Goal: Task Accomplishment & Management: Manage account settings

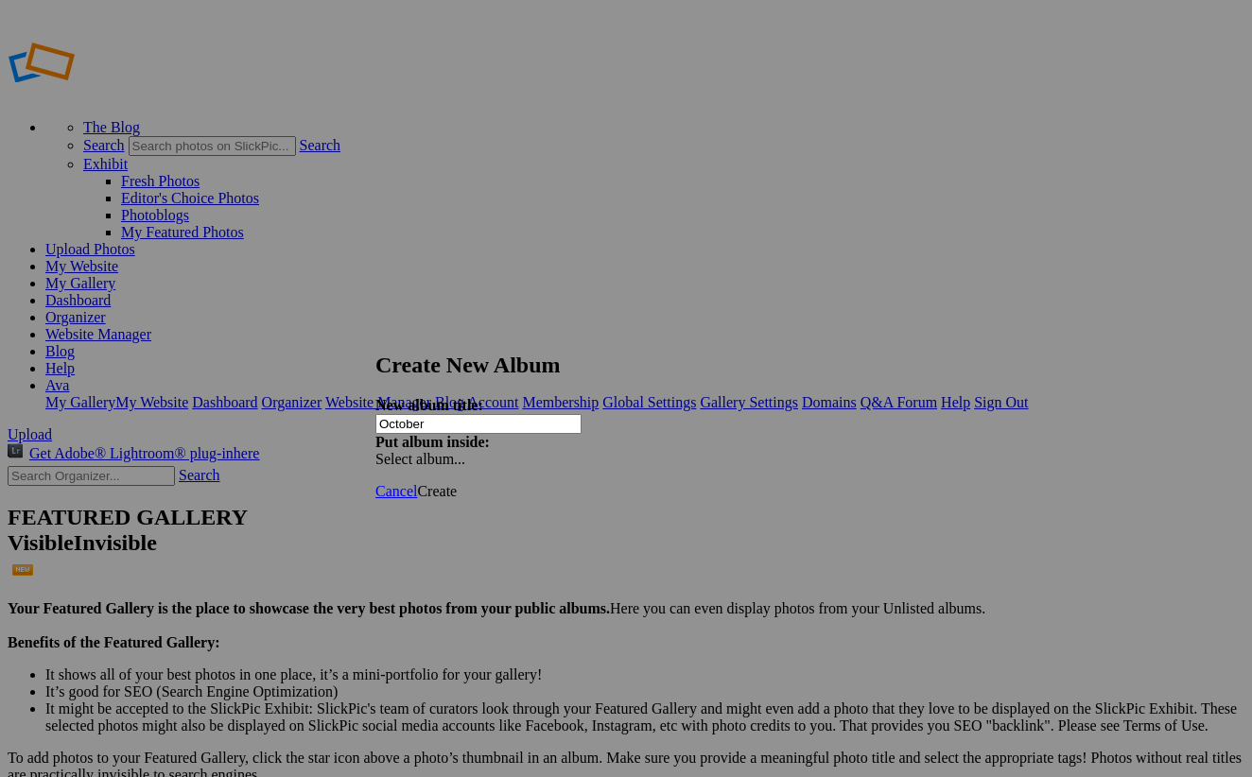
type input "October"
drag, startPoint x: 602, startPoint y: 340, endPoint x: 615, endPoint y: 360, distance: 23.9
click at [615, 360] on div "Create New Album New album title: October Put album inside: Select album..." at bounding box center [625, 410] width 501 height 115
click at [375, 335] on link at bounding box center [375, 335] width 0 height 0
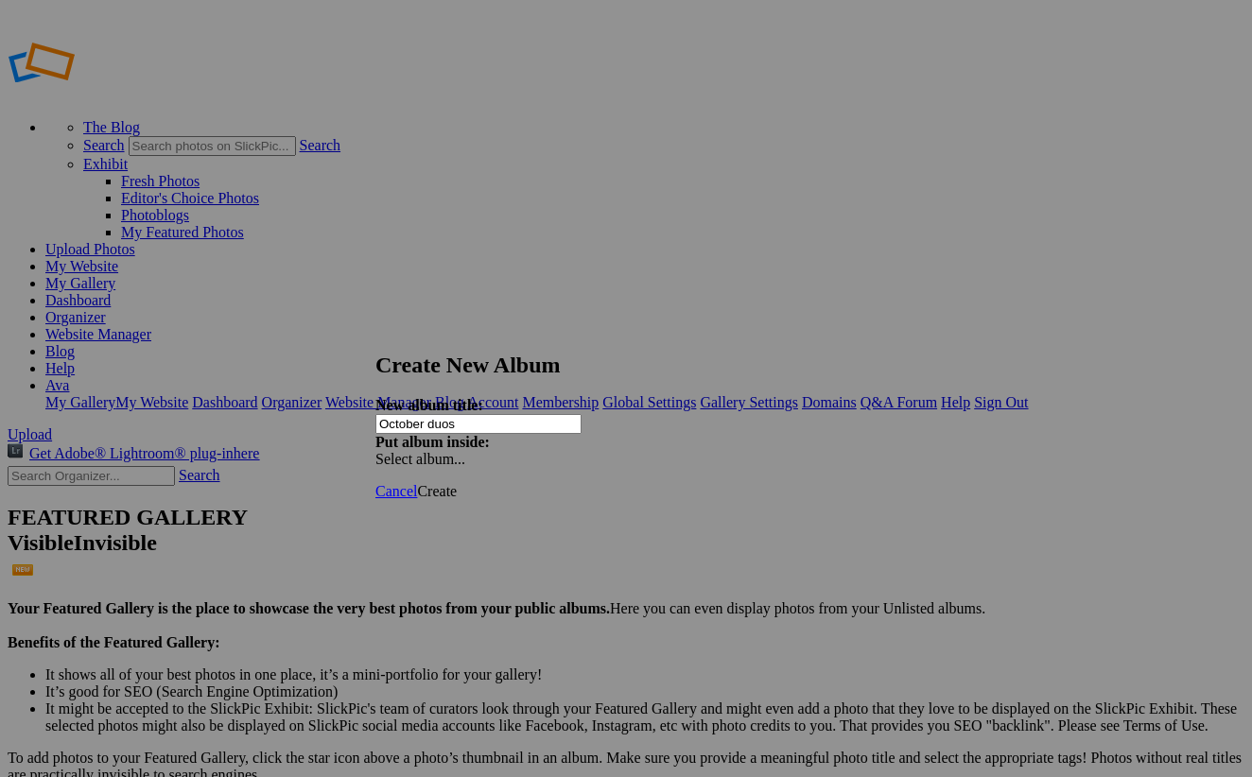
type input "October duos"
type input "Z"
type input "October ky"
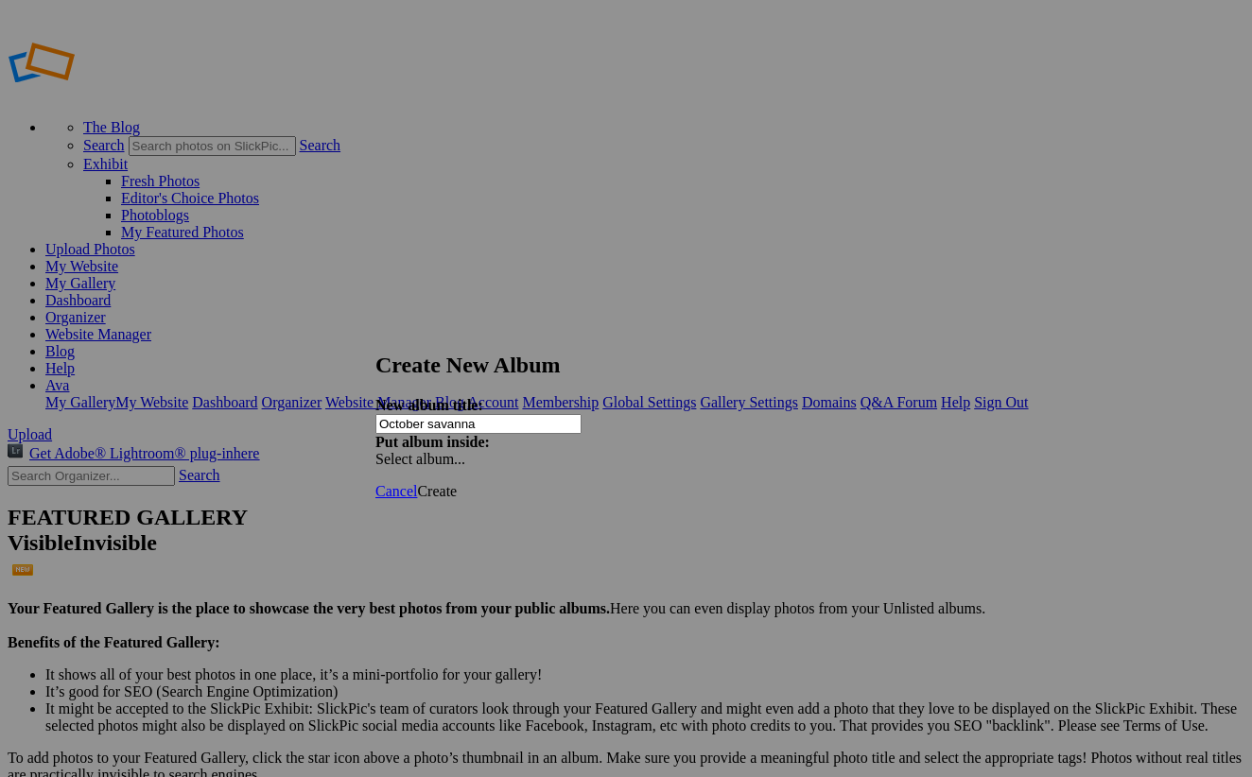
type input "October savanna"
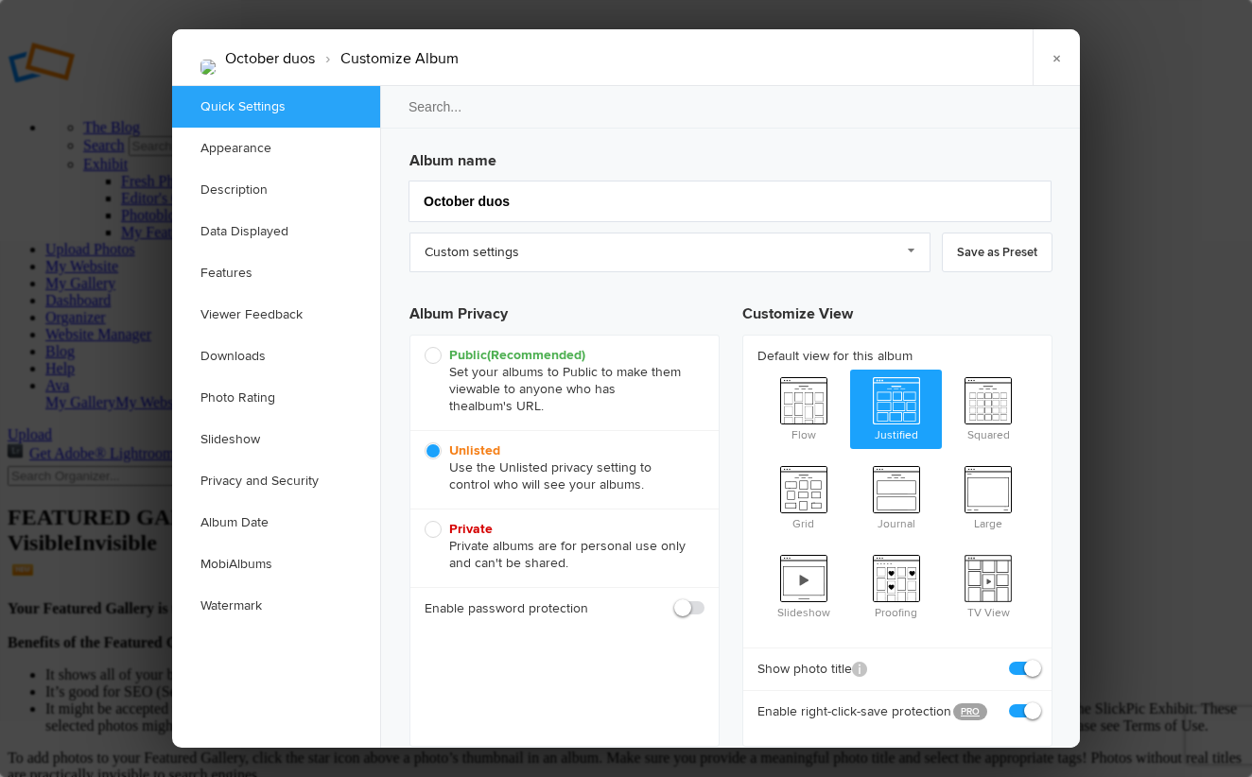
drag, startPoint x: 1091, startPoint y: 172, endPoint x: 1103, endPoint y: 165, distance: 14.0
click at [1096, 172] on div at bounding box center [626, 388] width 1252 height 777
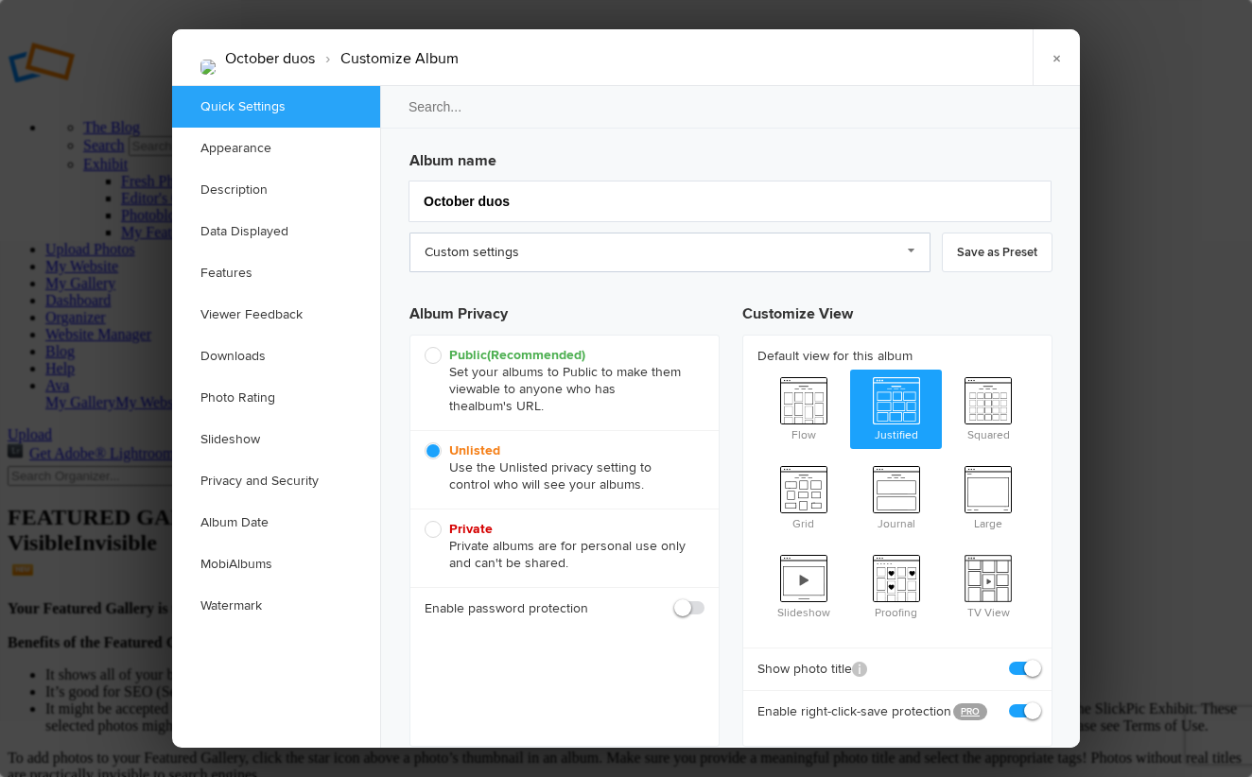
click at [484, 244] on link "Custom settings" at bounding box center [669, 253] width 521 height 40
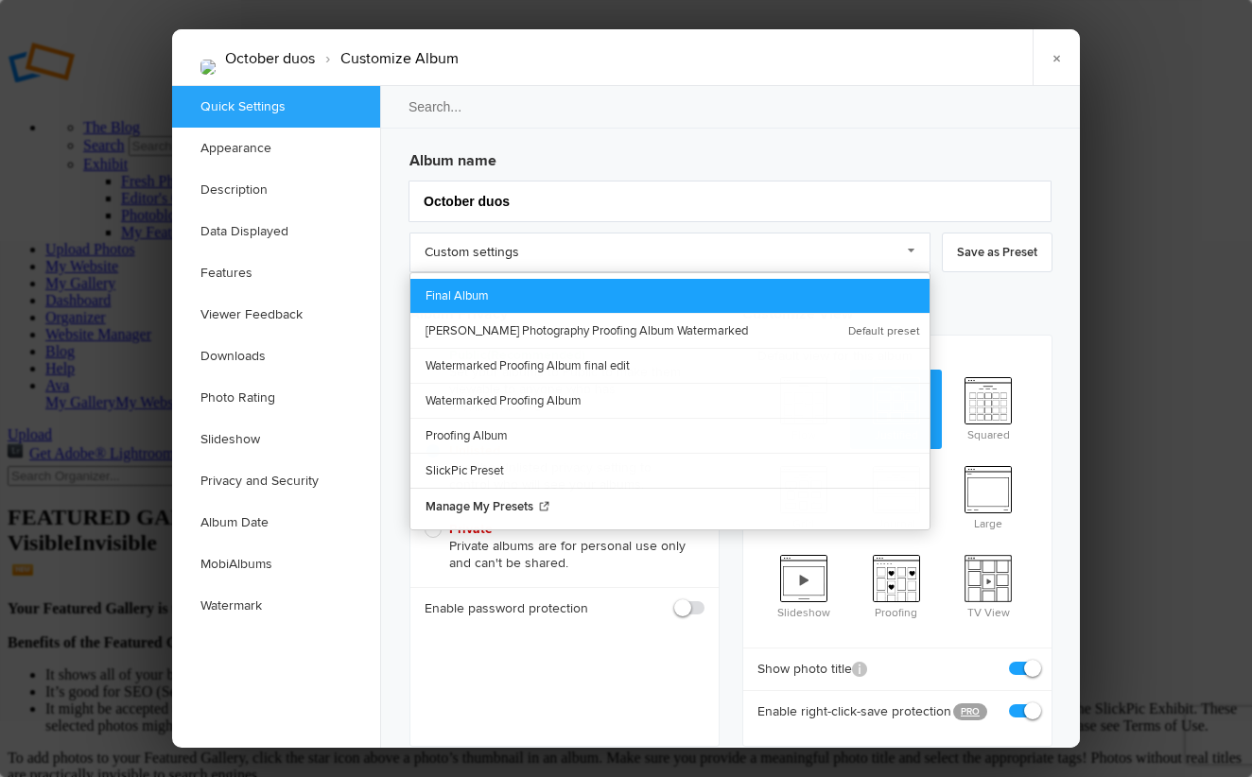
click at [496, 292] on link "Final Album" at bounding box center [669, 296] width 519 height 34
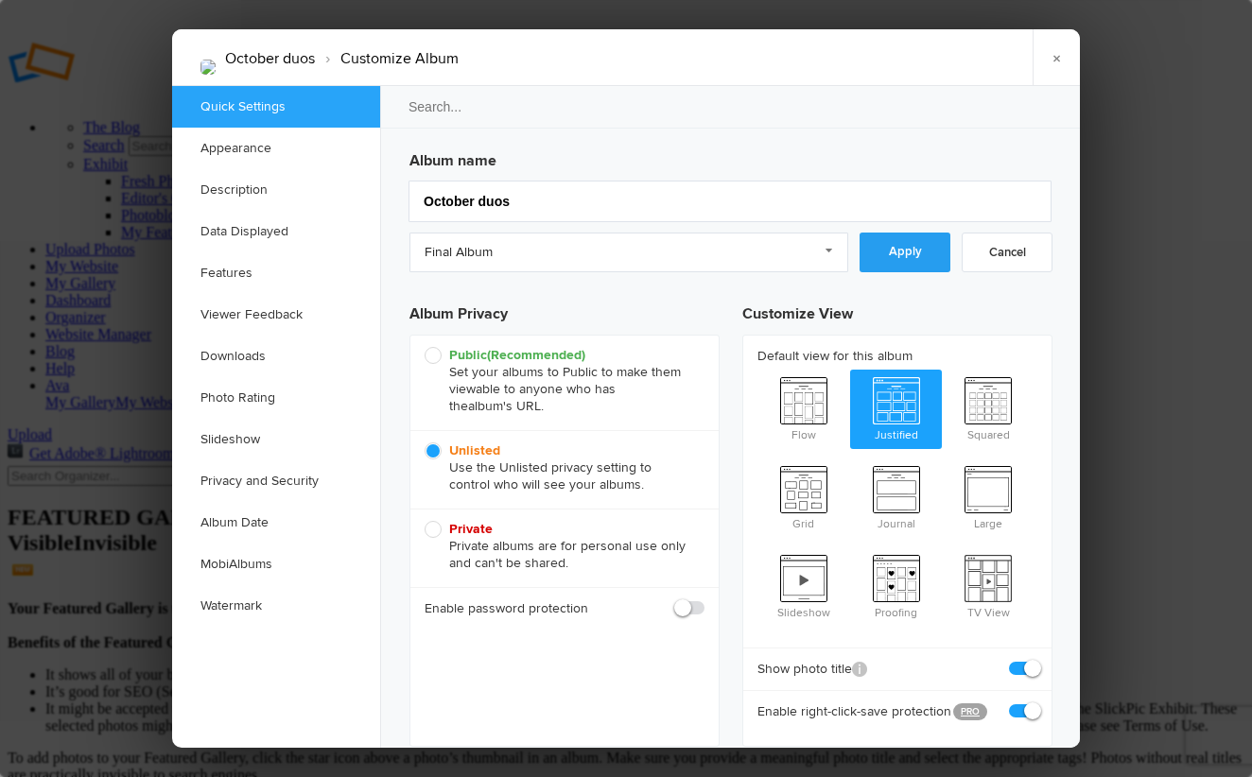
click at [877, 254] on link "Apply" at bounding box center [904, 253] width 91 height 40
checkbox input "false"
checkbox input "true"
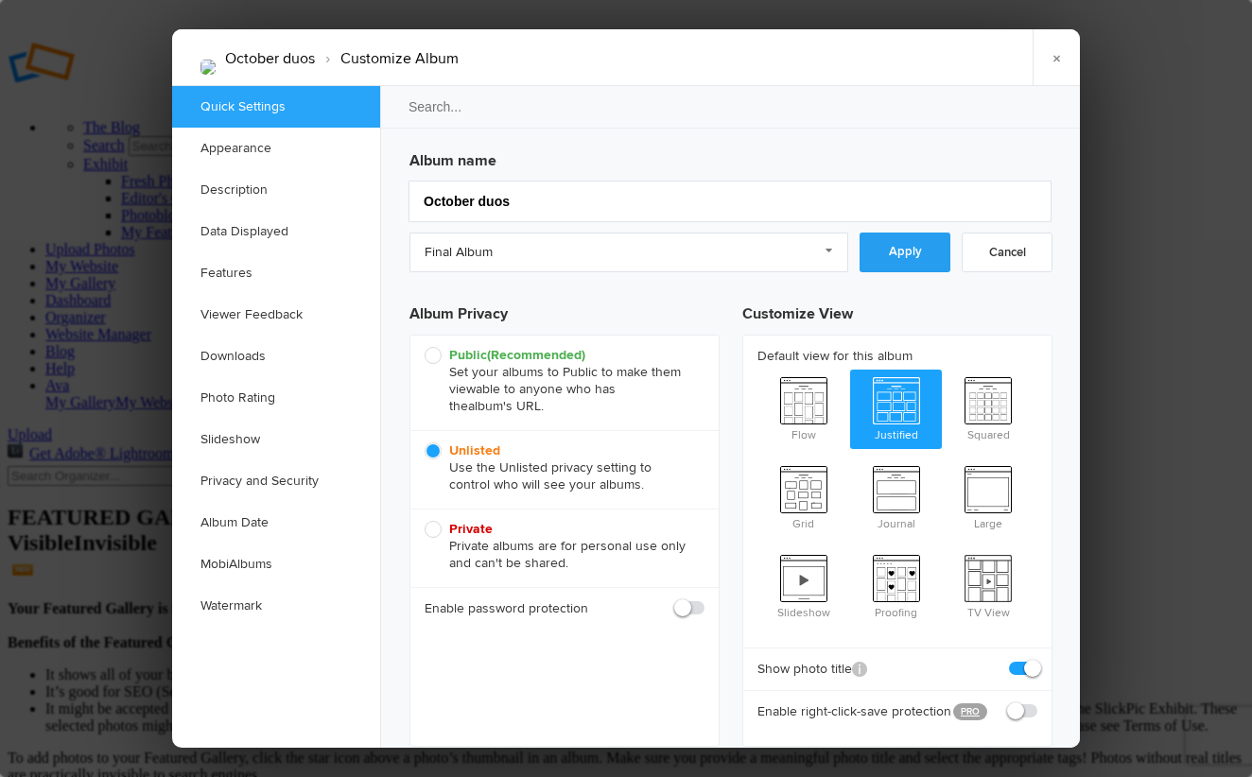
checkbox input "false"
checkbox input "true"
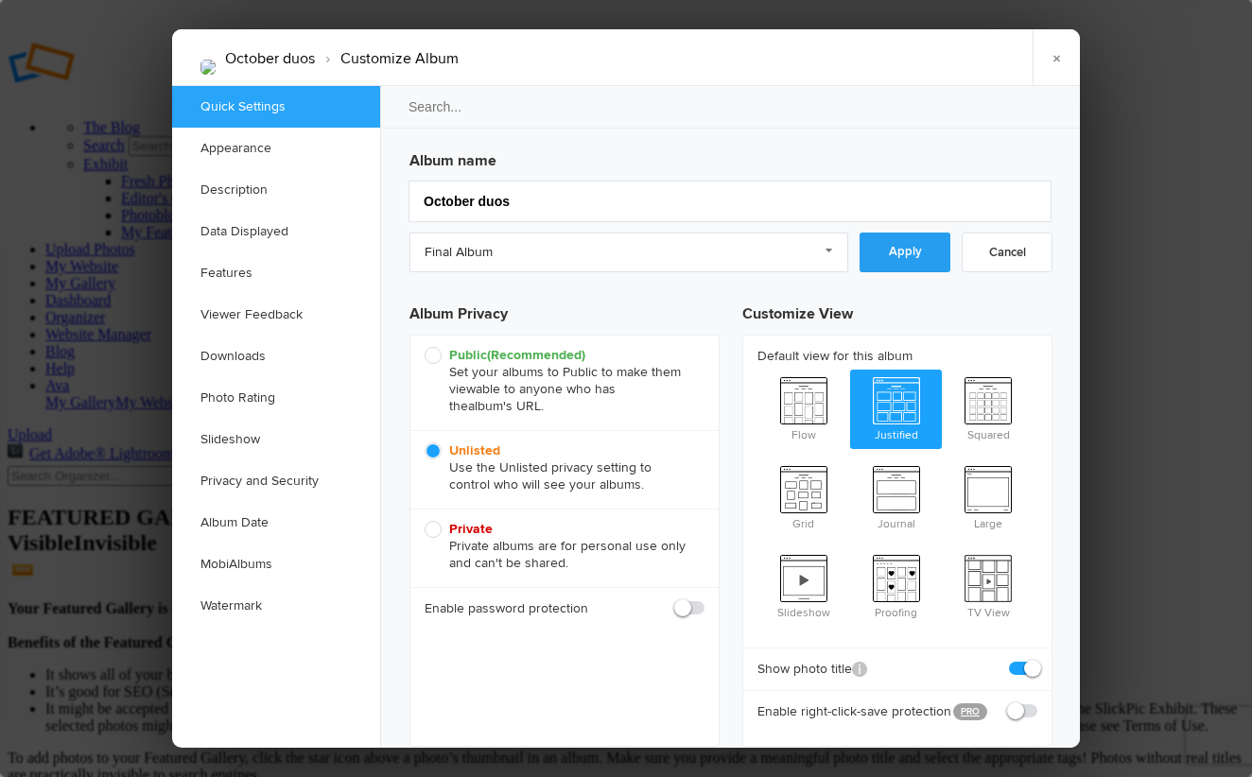
checkbox input "true"
checkbox input "false"
click at [1098, 271] on div at bounding box center [626, 388] width 1252 height 777
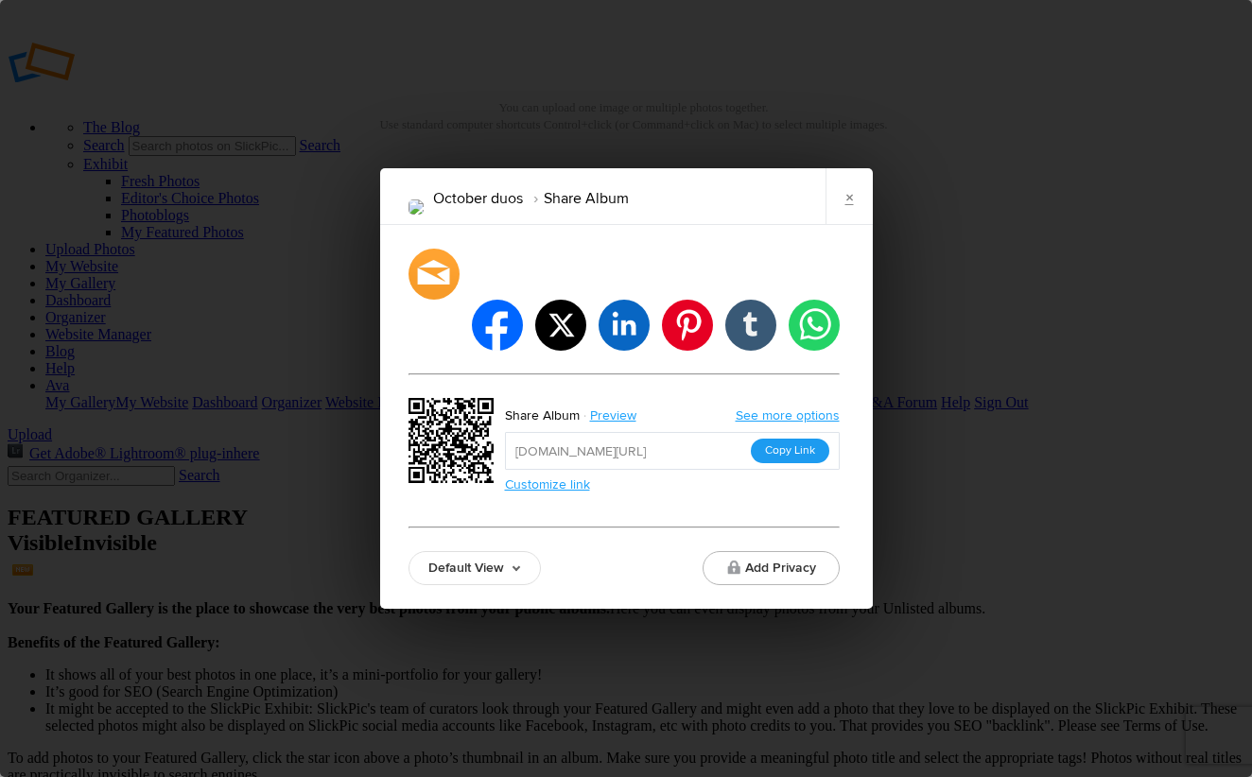
click at [770, 439] on button "Copy Link" at bounding box center [790, 451] width 78 height 25
click at [481, 551] on link "Default View" at bounding box center [474, 568] width 132 height 34
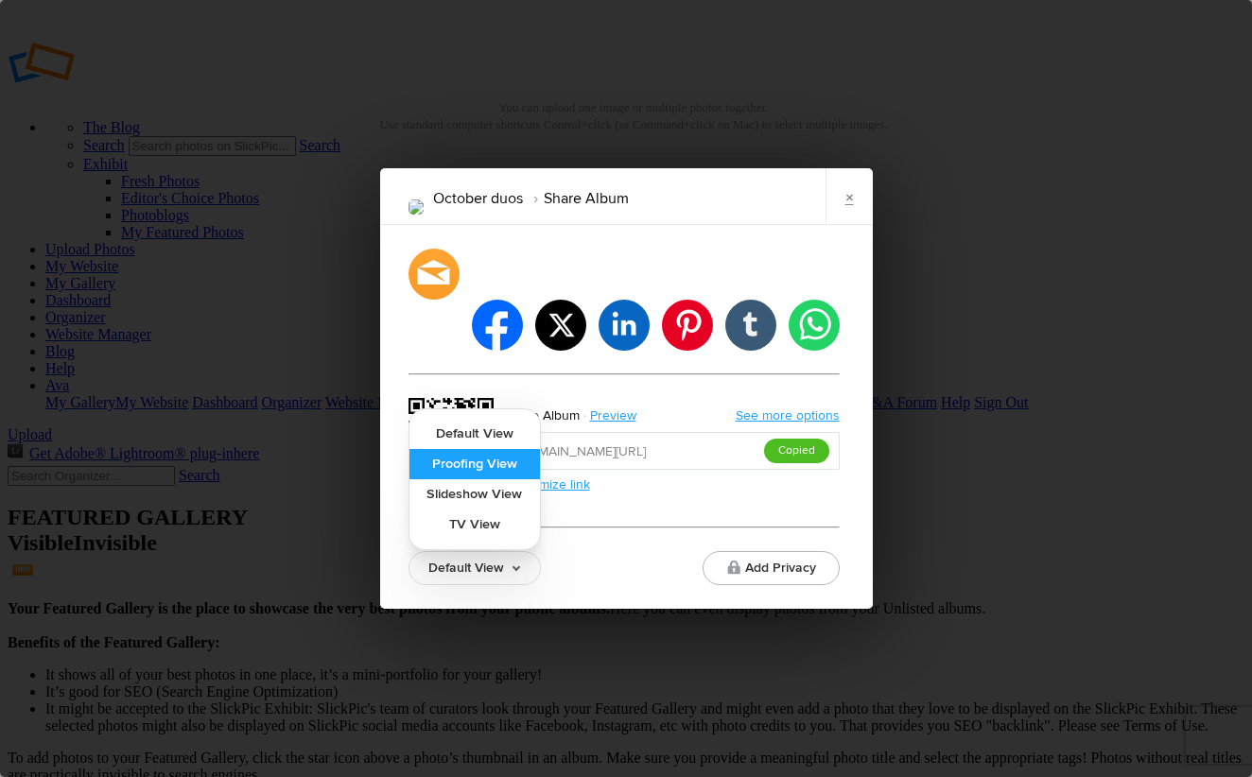
click at [478, 449] on link "Proofing View" at bounding box center [474, 464] width 130 height 30
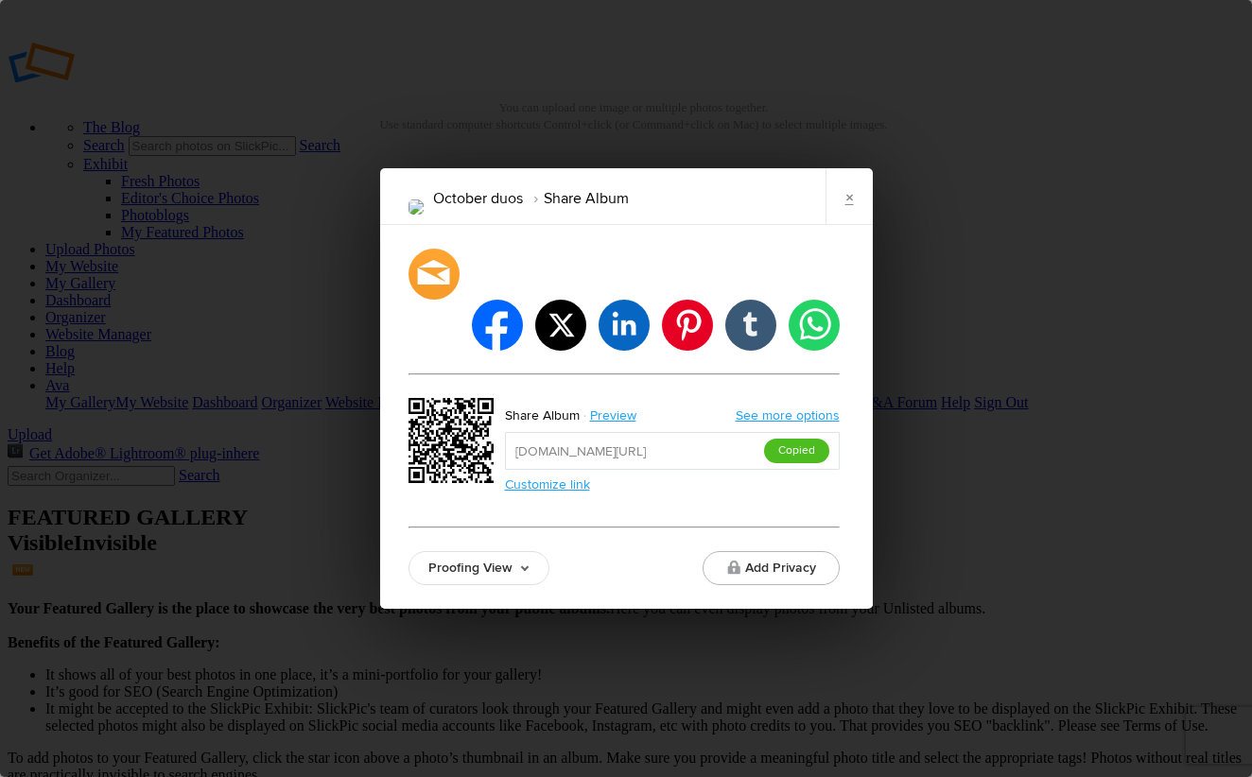
click at [797, 432] on input "https://slickpic.us/18685493YZLR" at bounding box center [672, 451] width 335 height 38
click at [795, 439] on button "Copy Link" at bounding box center [790, 451] width 78 height 25
click at [848, 225] on link "×" at bounding box center [848, 196] width 47 height 57
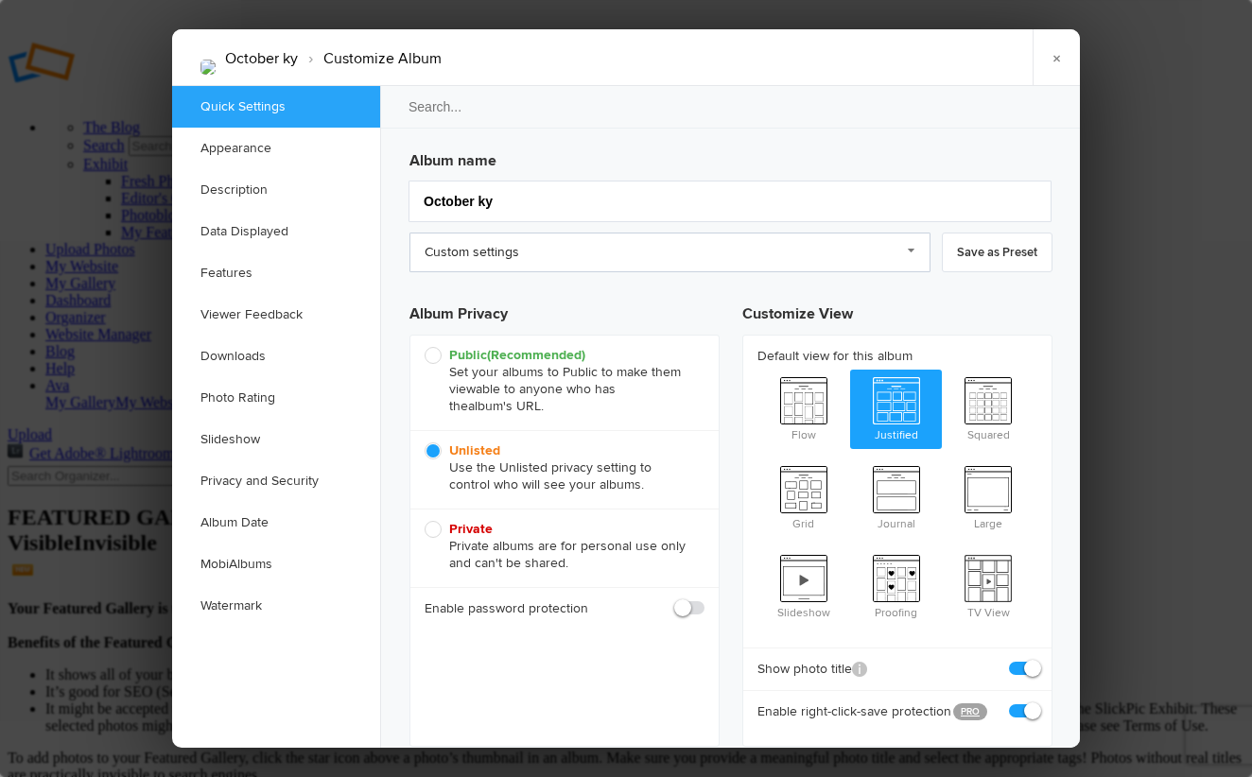
click at [475, 242] on link "Custom settings" at bounding box center [669, 253] width 521 height 40
click at [477, 260] on link "Custom settings" at bounding box center [669, 253] width 521 height 40
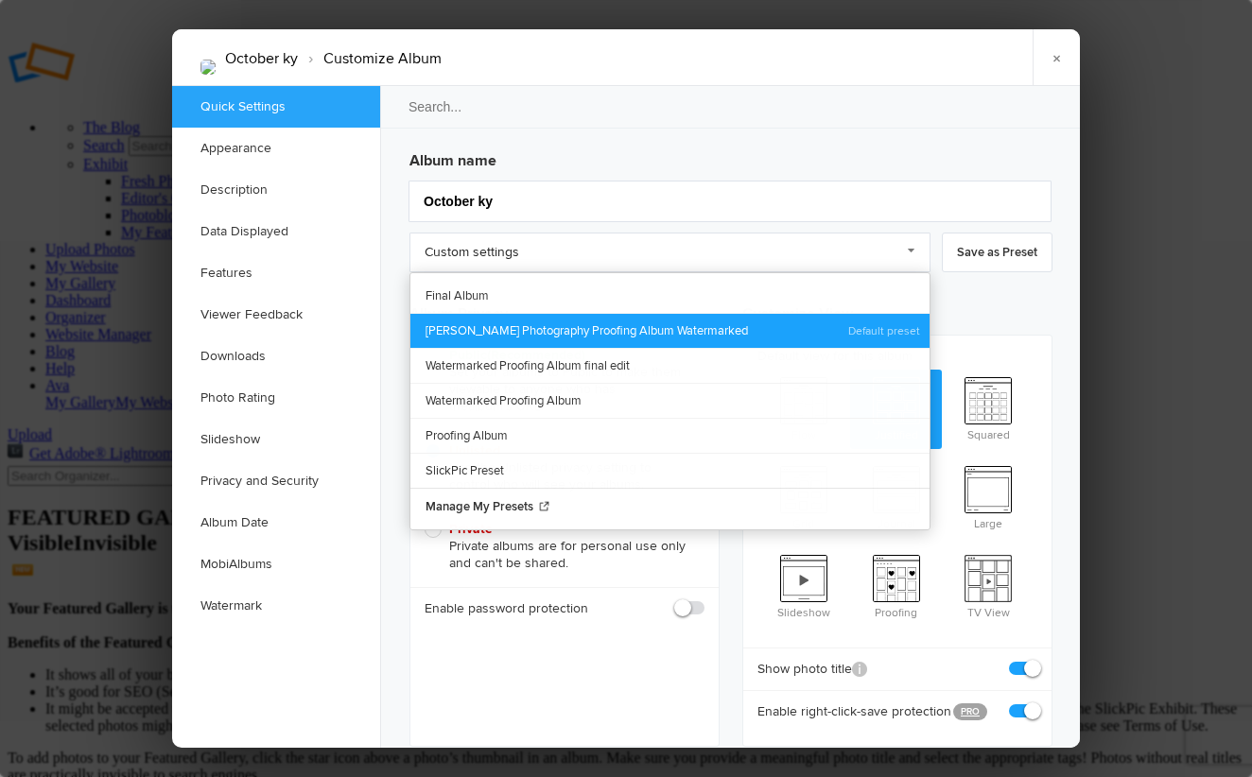
click at [491, 317] on link "Ava Cantrell Photography Proofing Album Watermarked" at bounding box center [669, 330] width 519 height 35
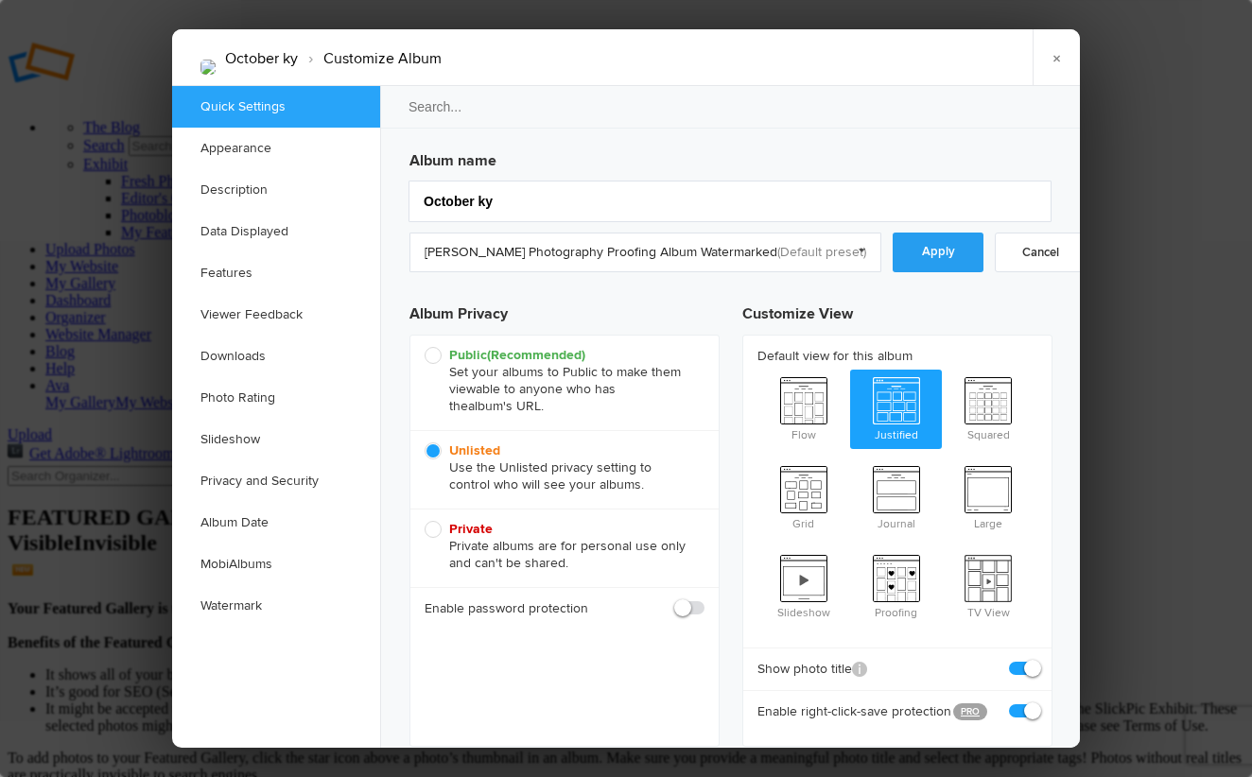
click at [902, 265] on link "Apply" at bounding box center [937, 253] width 91 height 40
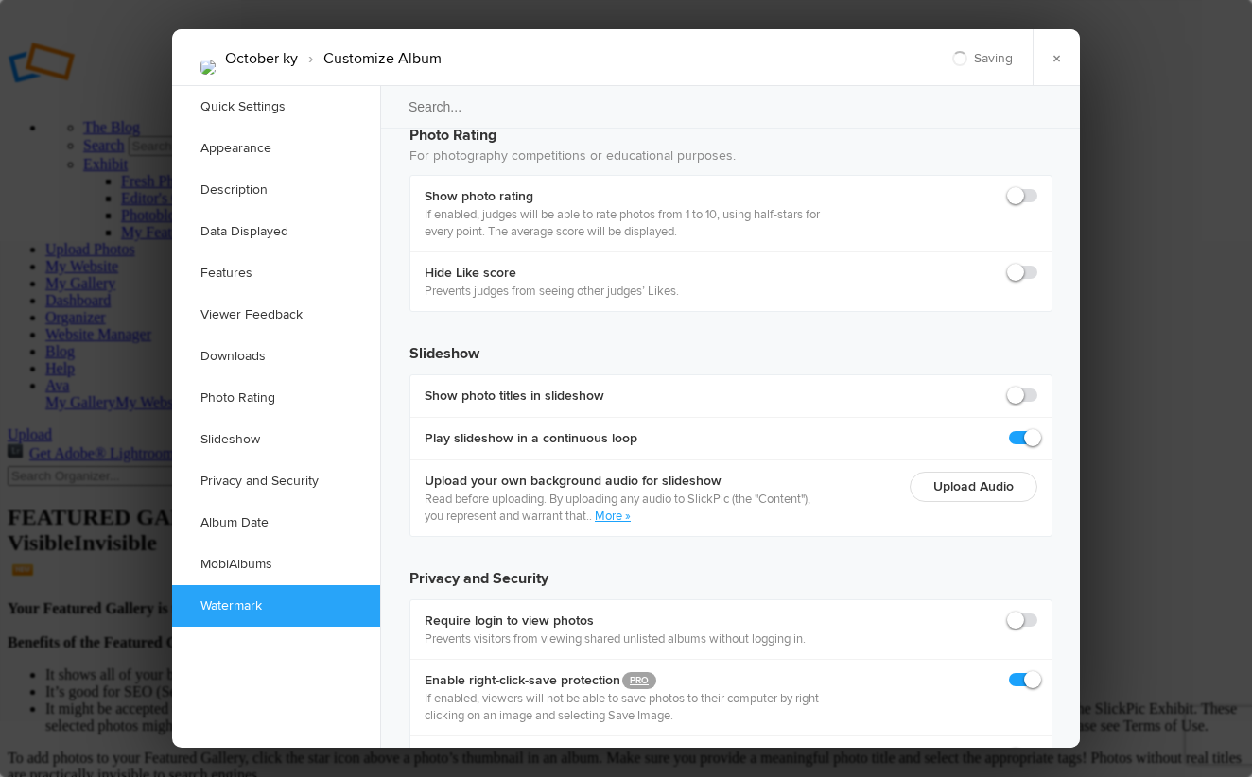
scroll to position [4164, 0]
checkbox input "true"
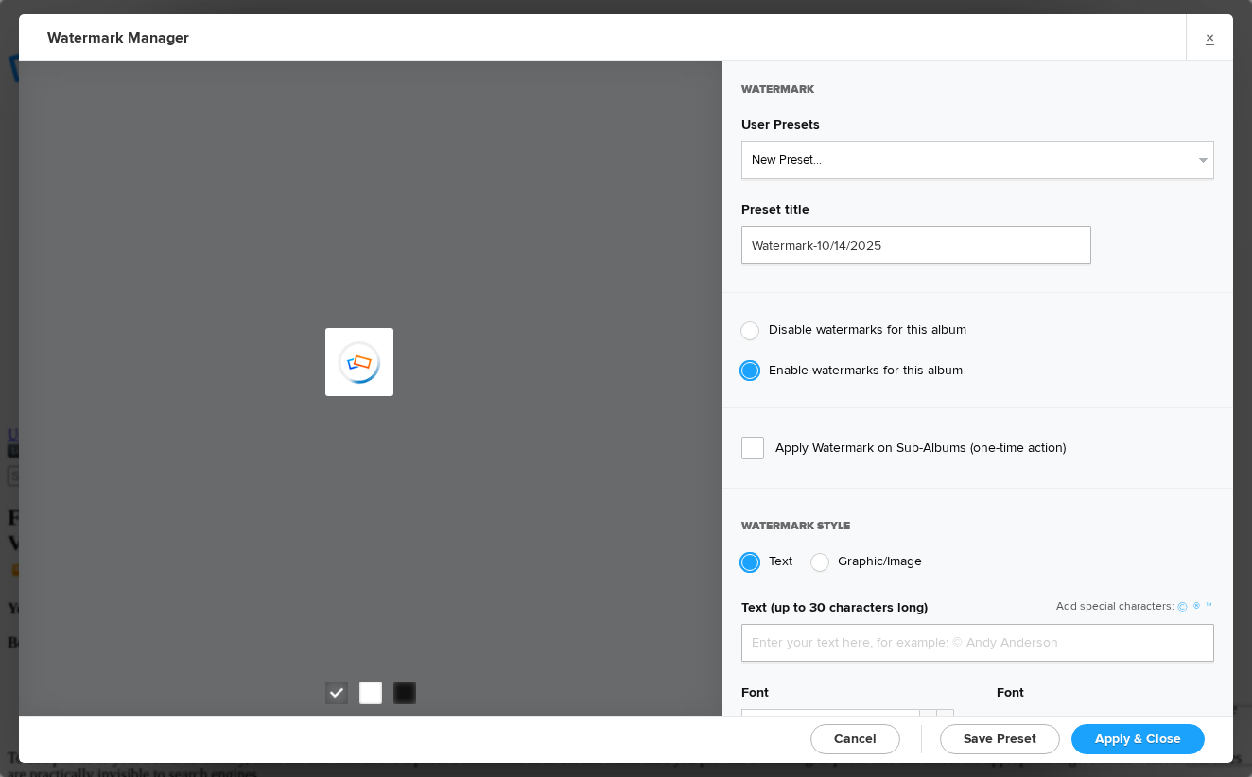
type input "AvaCantrell"
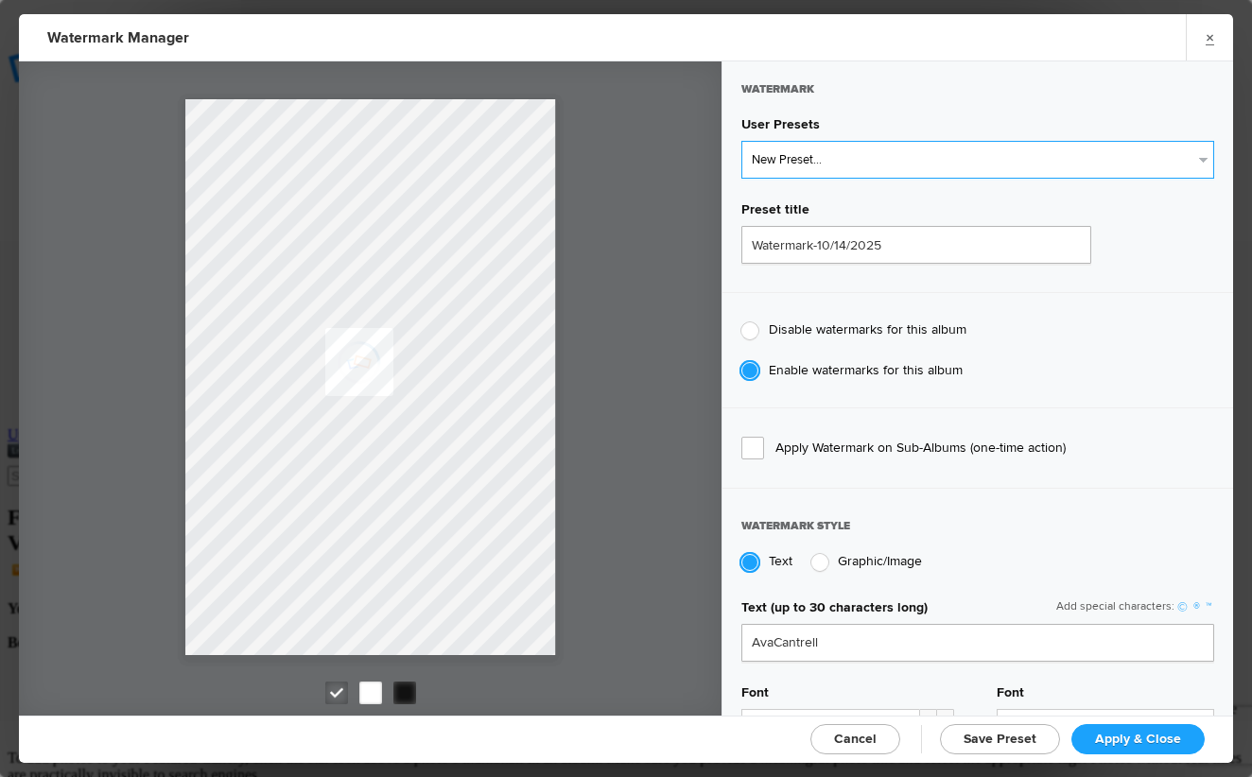
select select "2: Object"
type input "AvaCantrellPhotography"
type input "0.75"
type input "128"
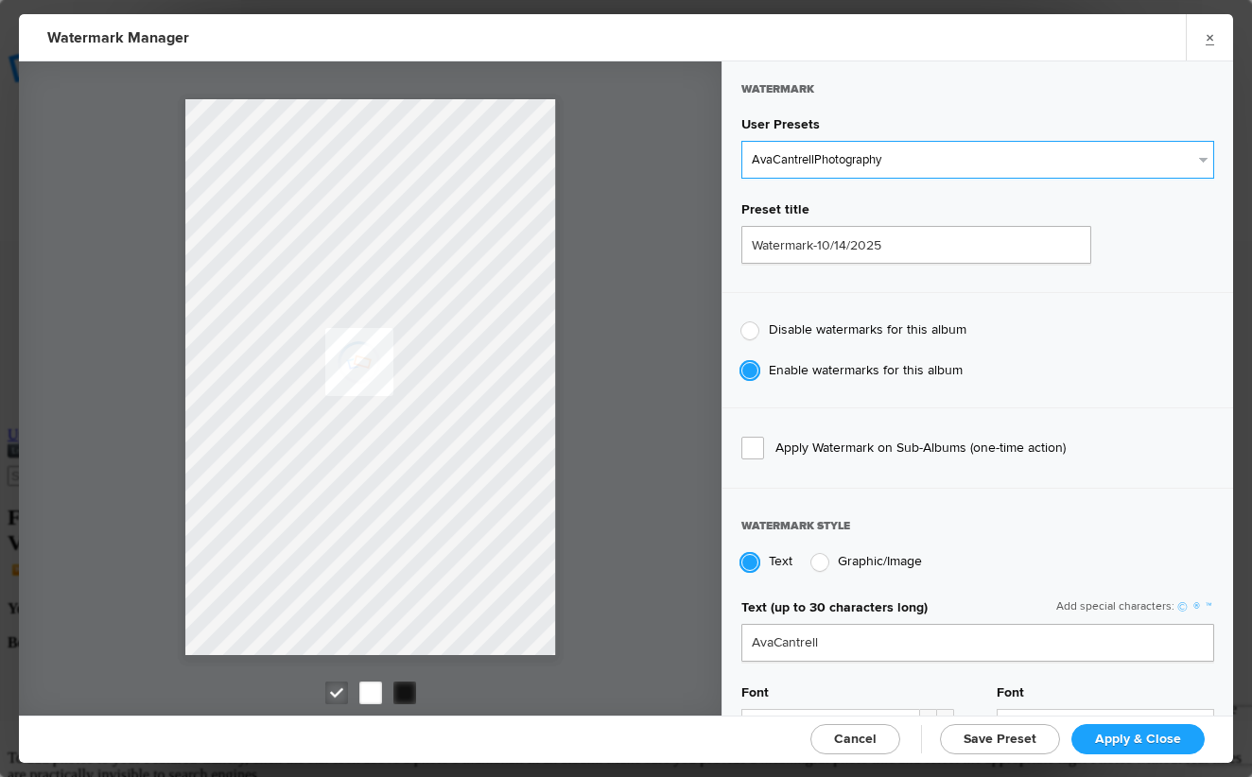
radio input "true"
radio input "false"
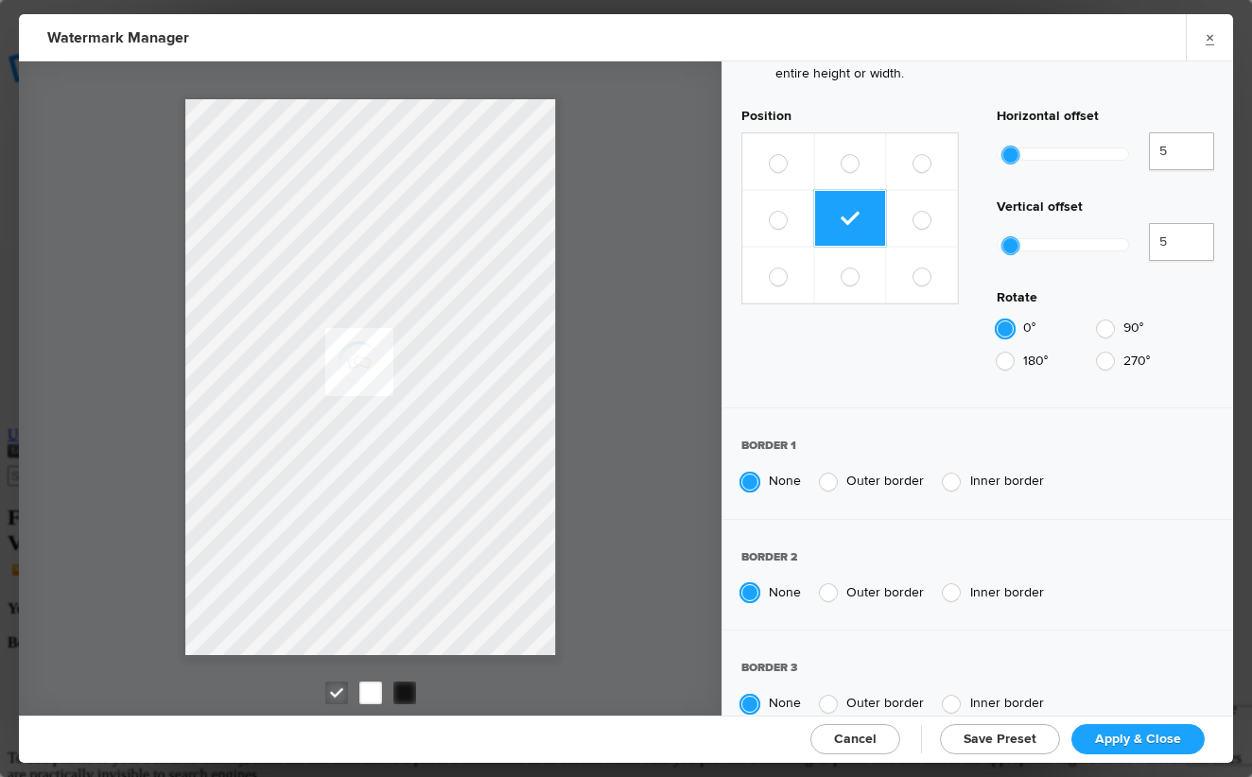
scroll to position [1075, 0]
type input "20"
click at [1024, 241] on div at bounding box center [1062, 246] width 130 height 11
click at [1097, 734] on link "Apply & Close" at bounding box center [1137, 739] width 133 height 30
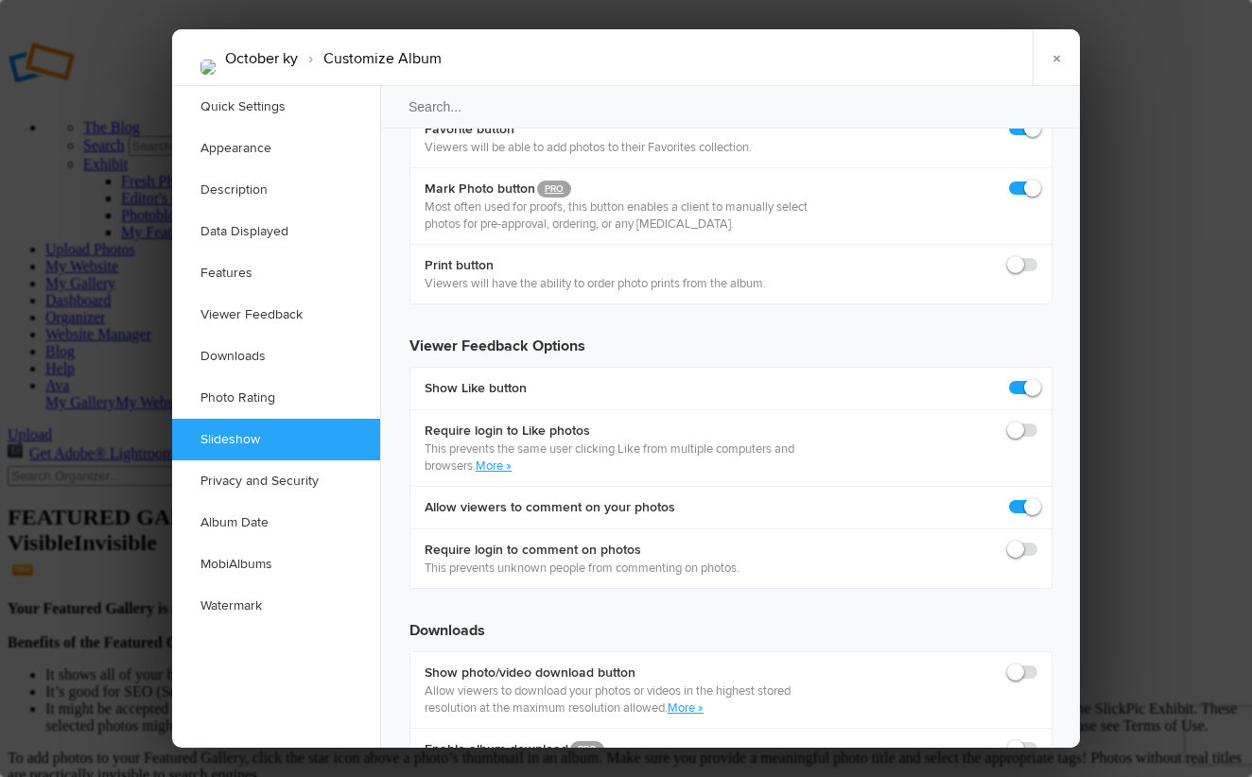
scroll to position [3371, 0]
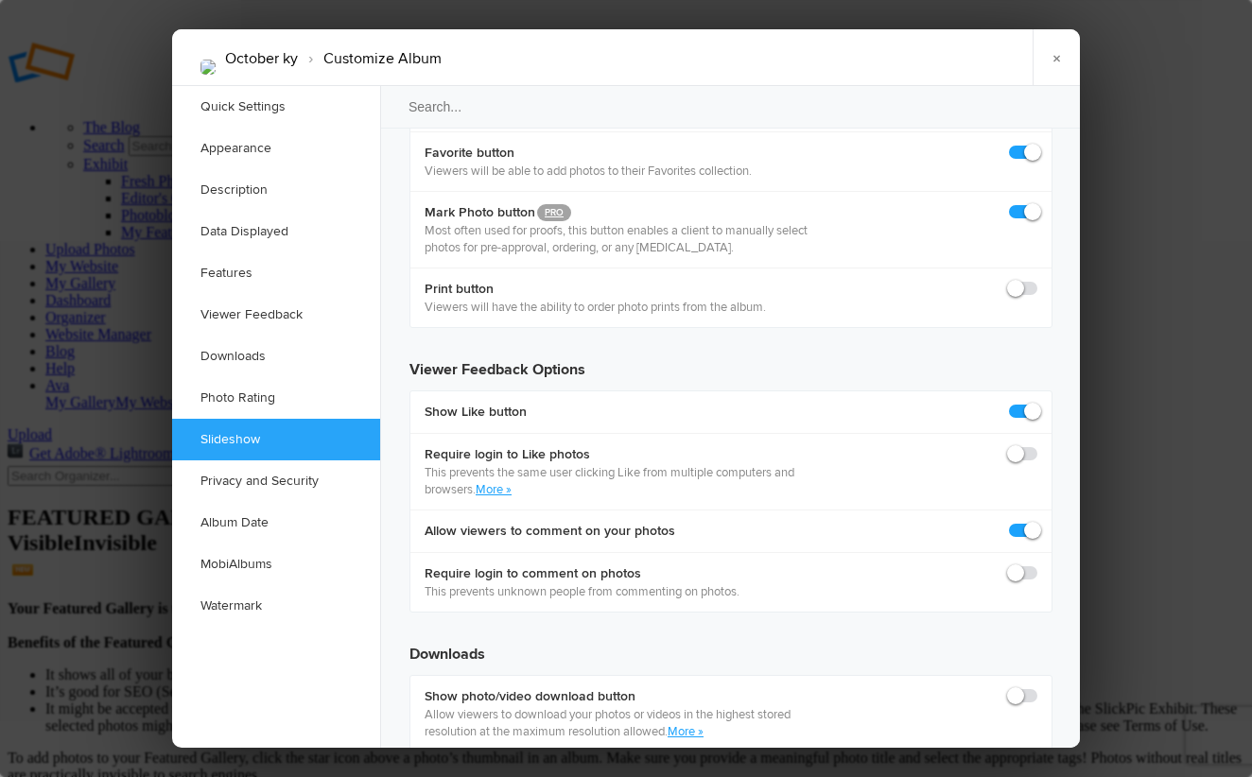
click at [1125, 263] on div at bounding box center [626, 388] width 1252 height 777
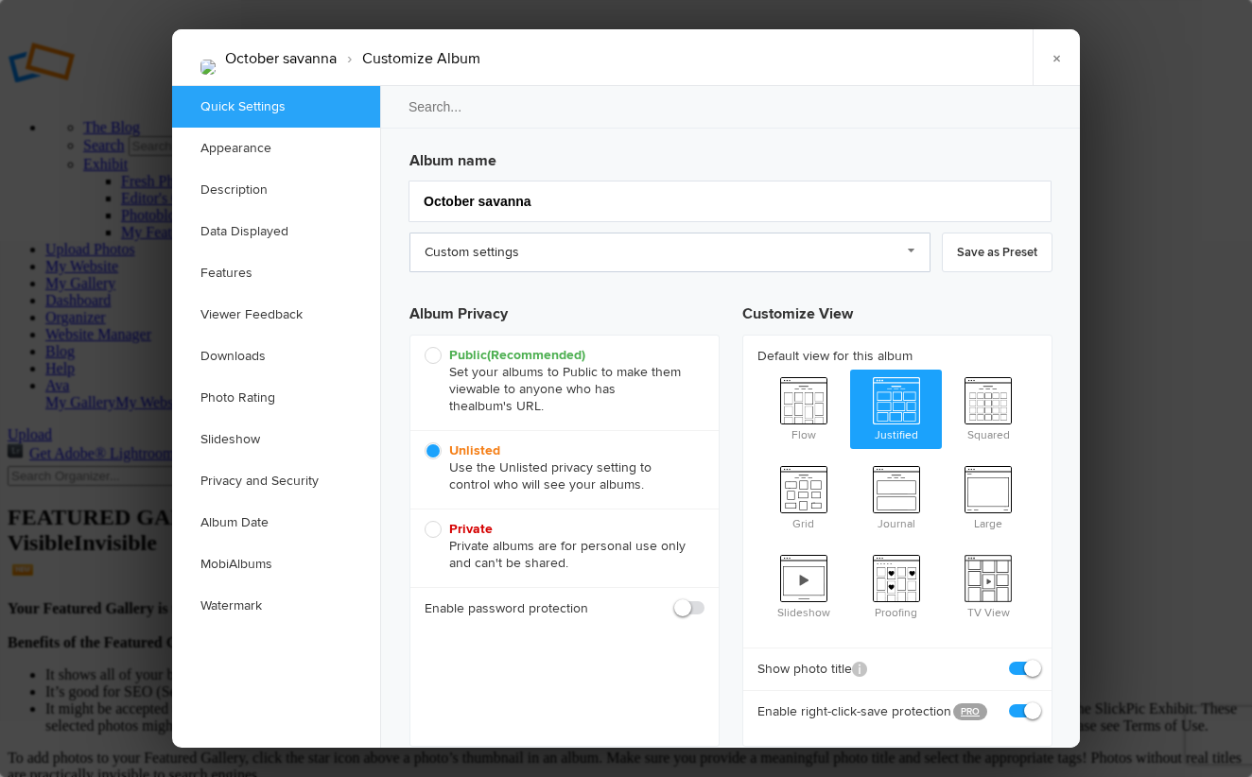
click at [707, 240] on link "Custom settings" at bounding box center [669, 253] width 521 height 40
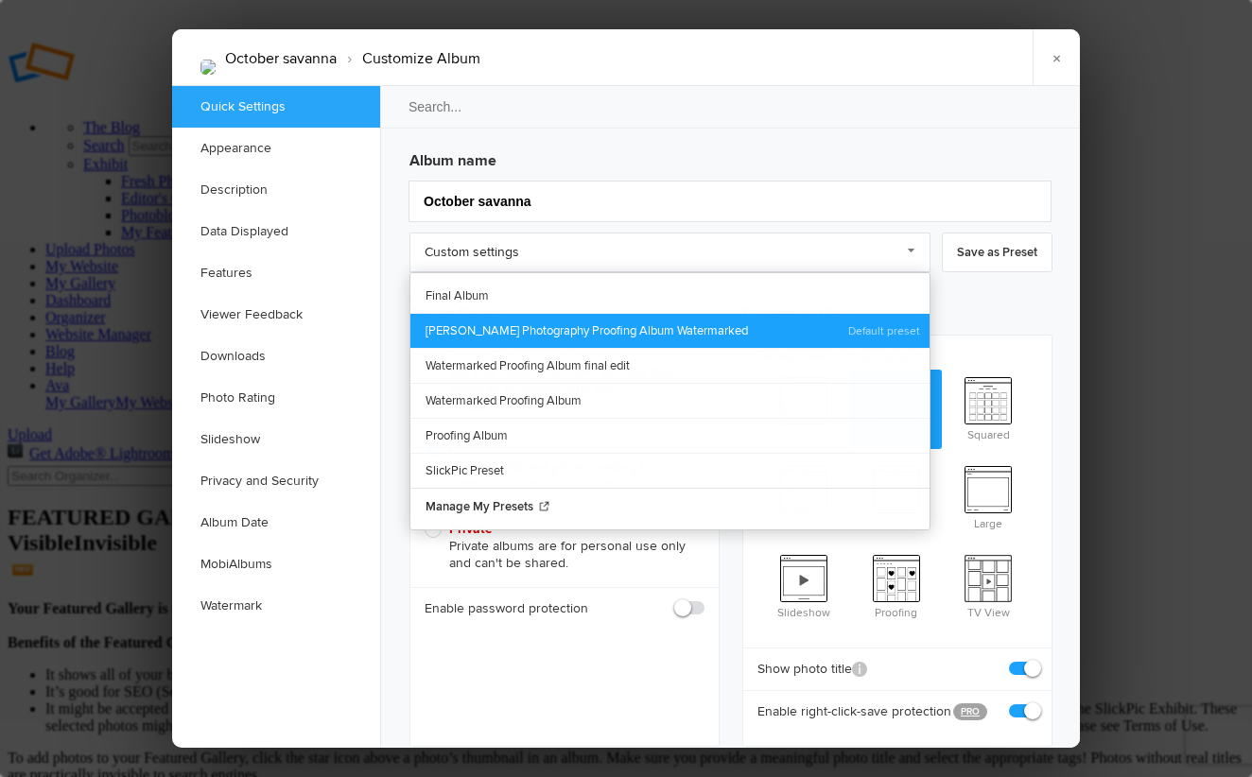
click at [674, 322] on link "Ava Cantrell Photography Proofing Album Watermarked" at bounding box center [669, 330] width 519 height 35
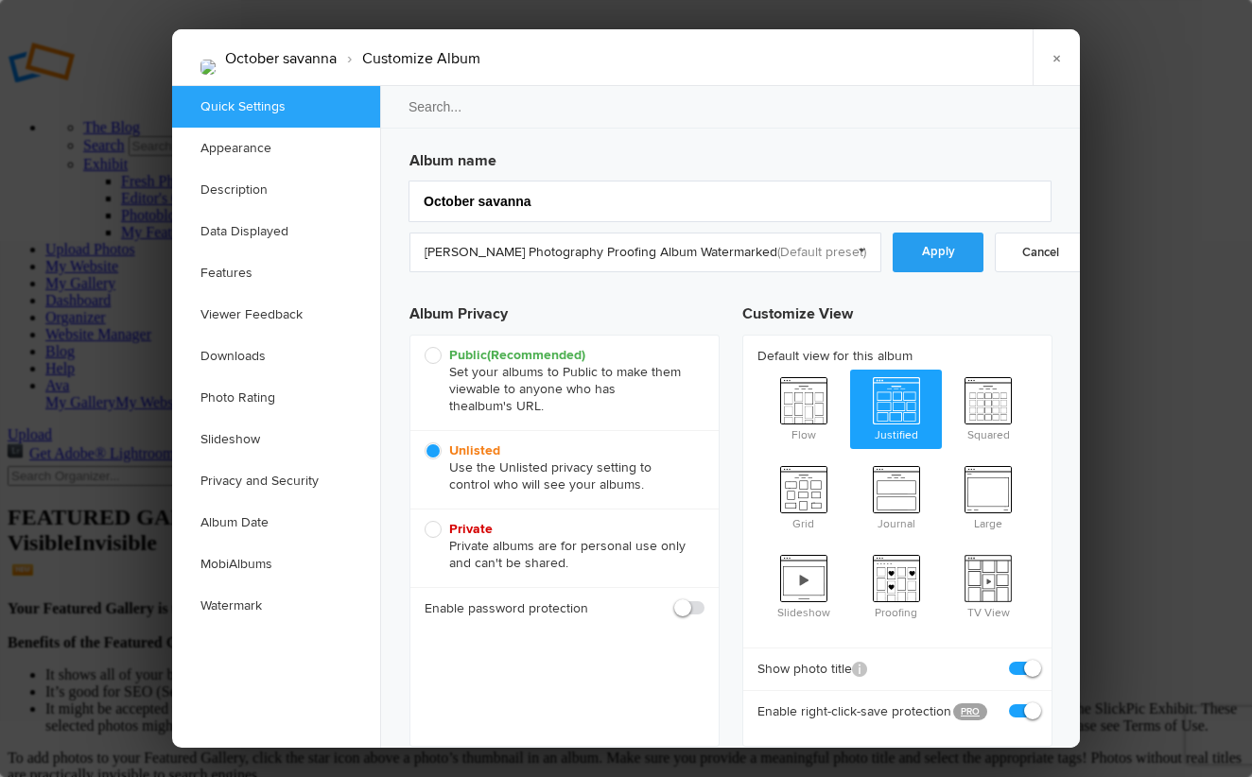
click at [900, 234] on link "Apply" at bounding box center [937, 253] width 91 height 40
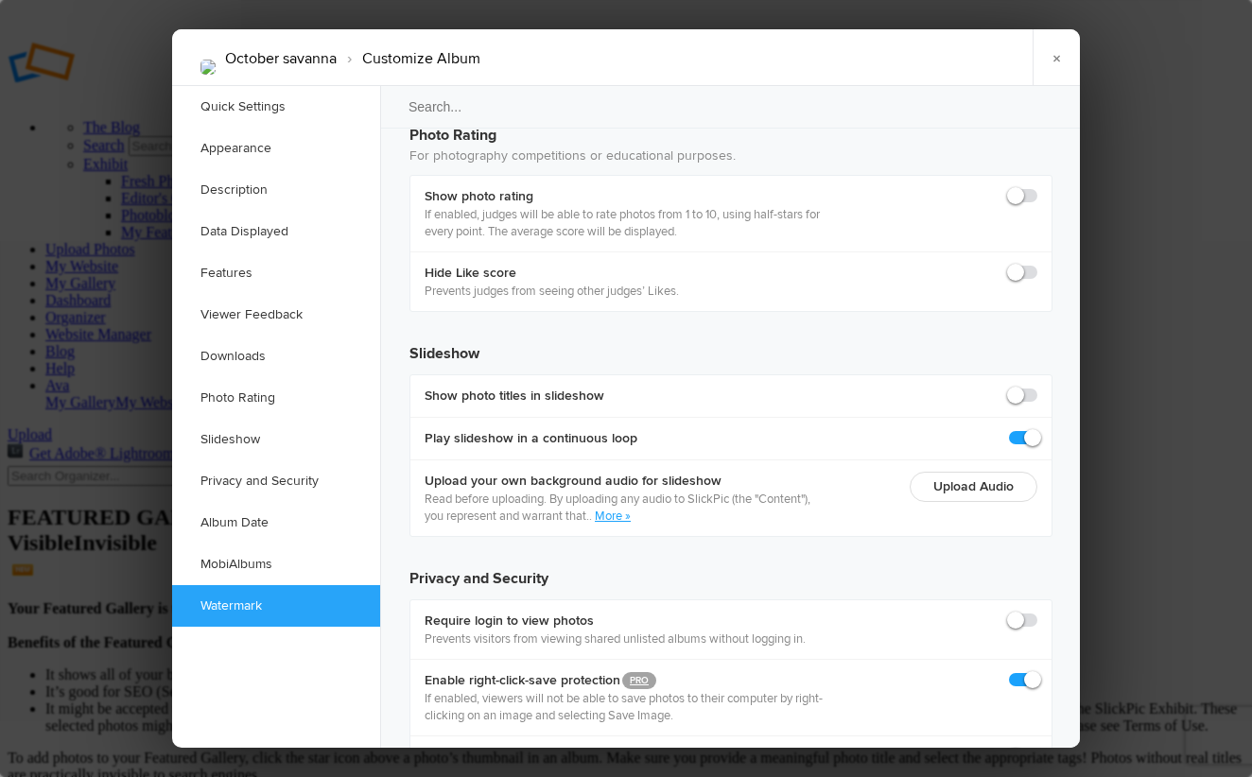
scroll to position [4164, 0]
checkbox input "true"
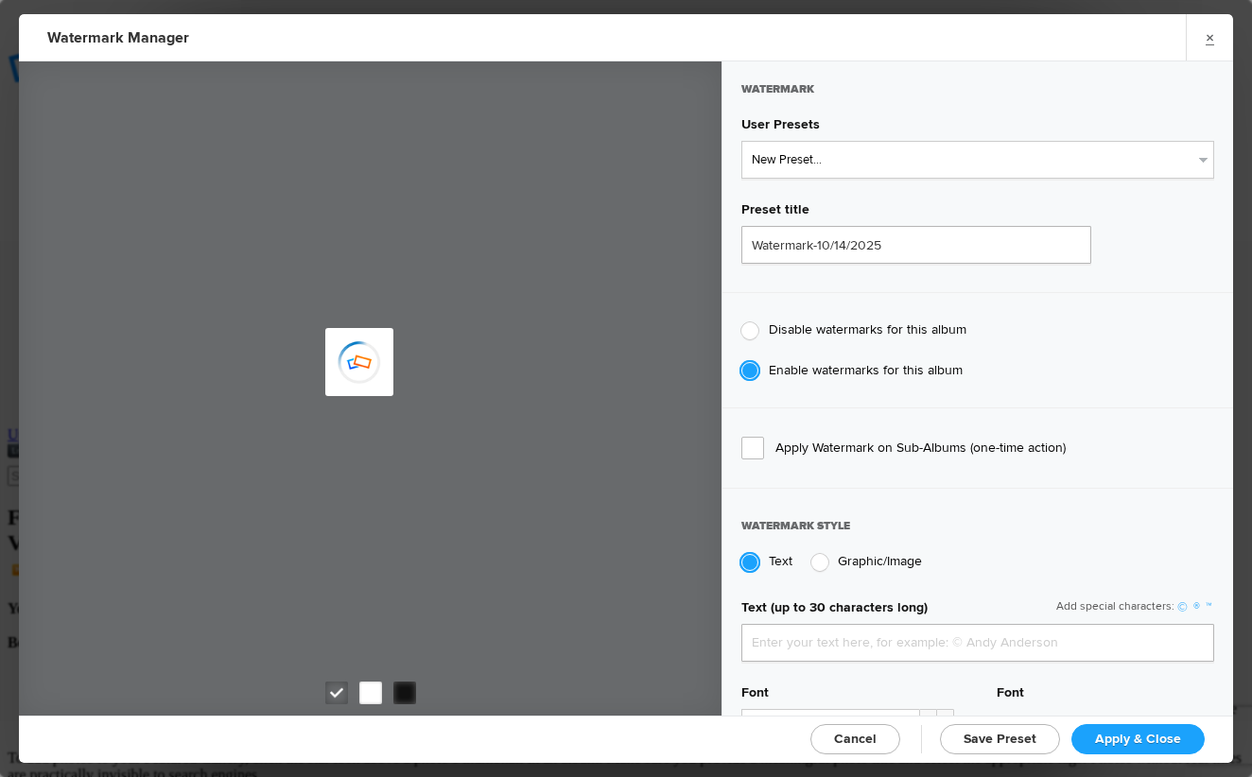
type input "AvaCantrell"
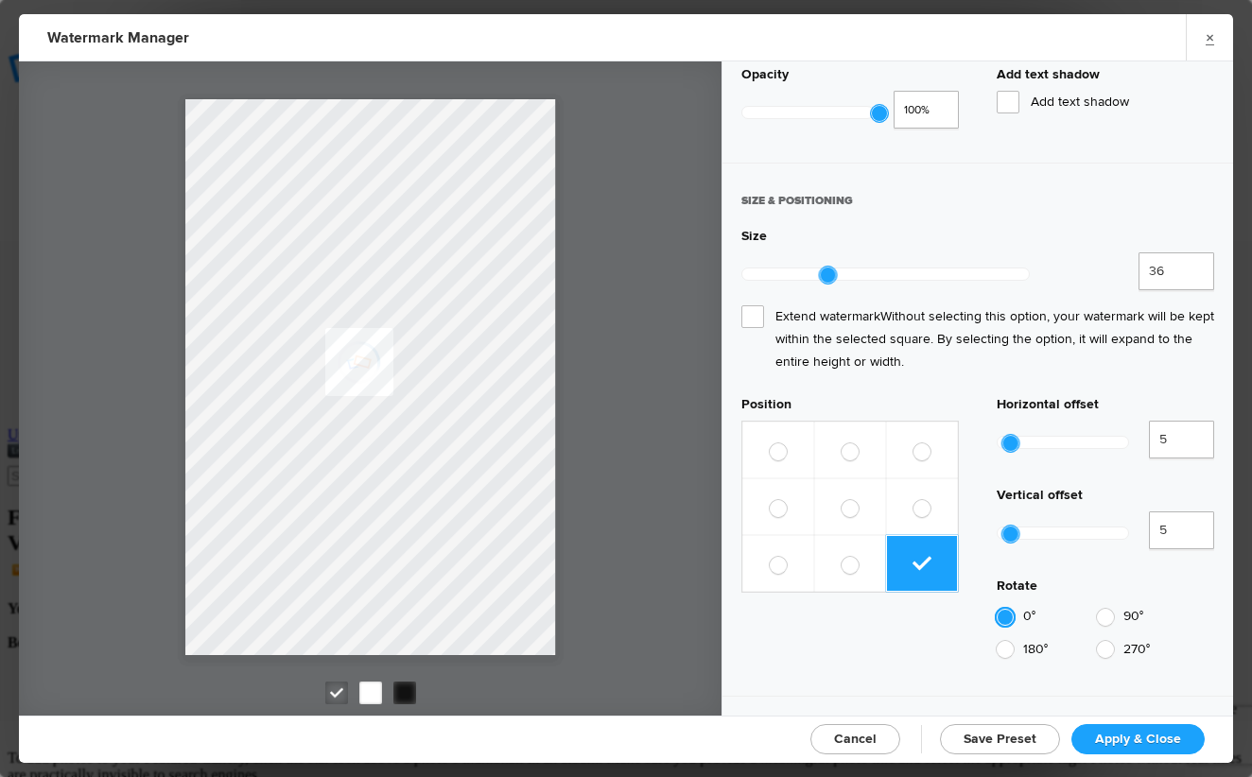
scroll to position [826, 0]
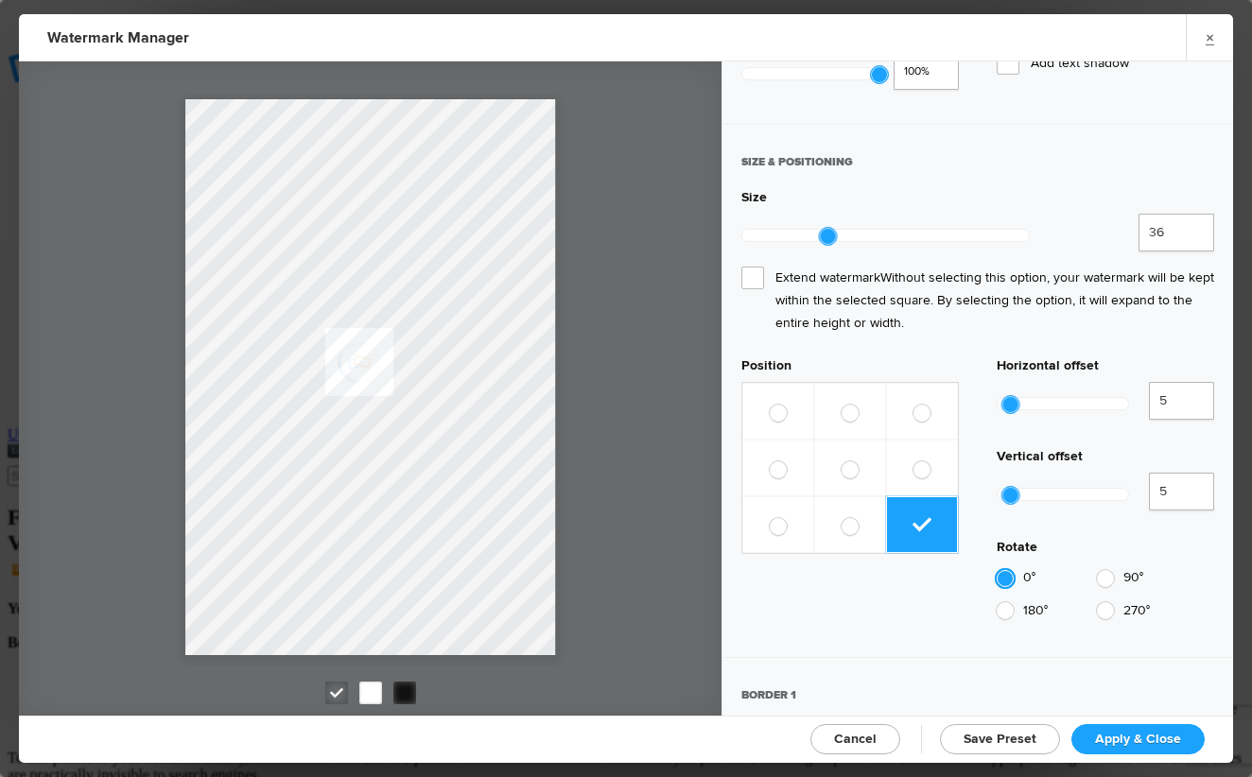
click at [1022, 488] on div at bounding box center [1062, 494] width 132 height 13
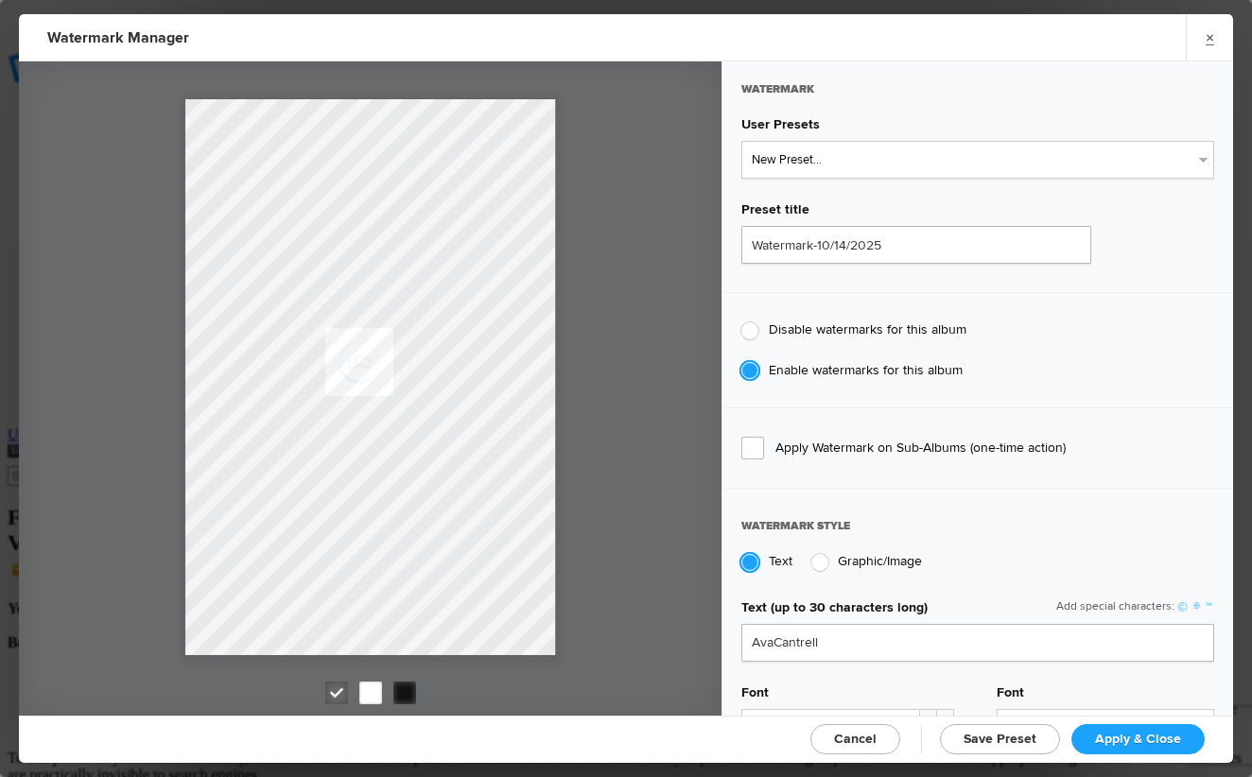
scroll to position [0, 0]
select select "2: Object"
type input "AvaCantrellPhotography"
type input "0.75"
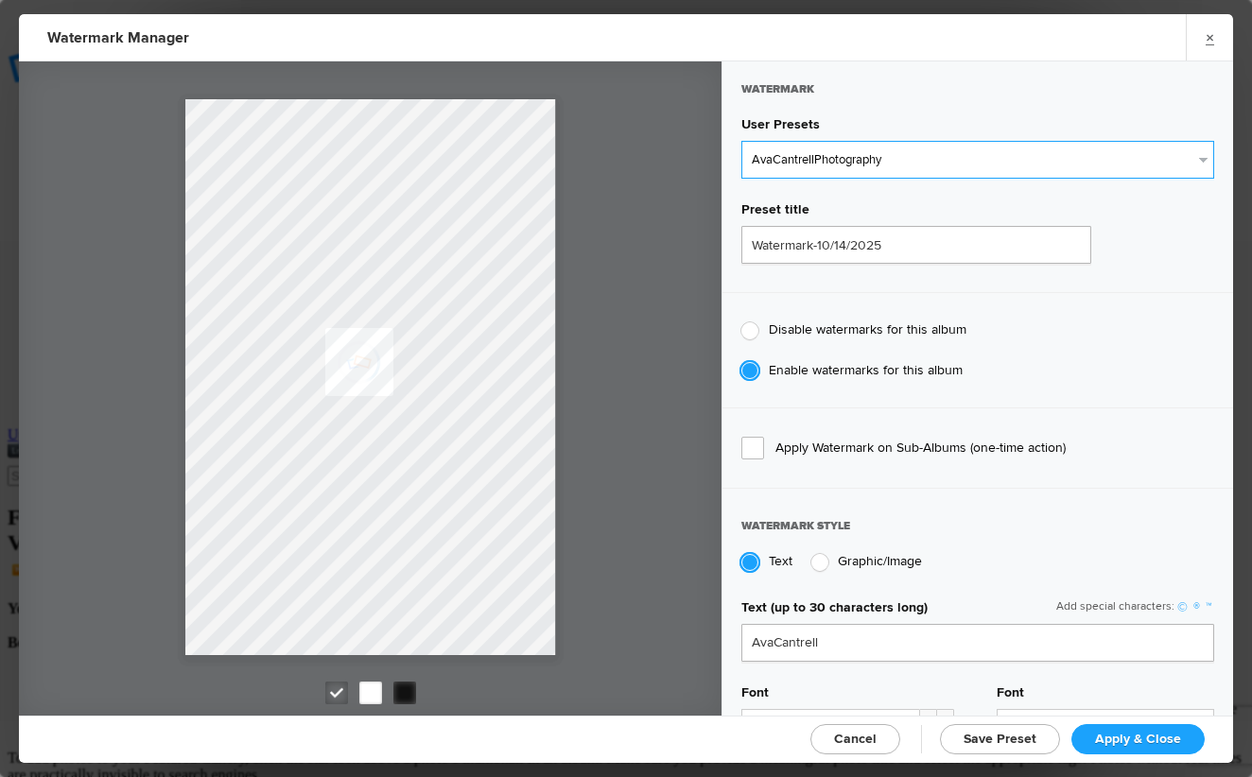
type input "128"
radio input "true"
radio input "false"
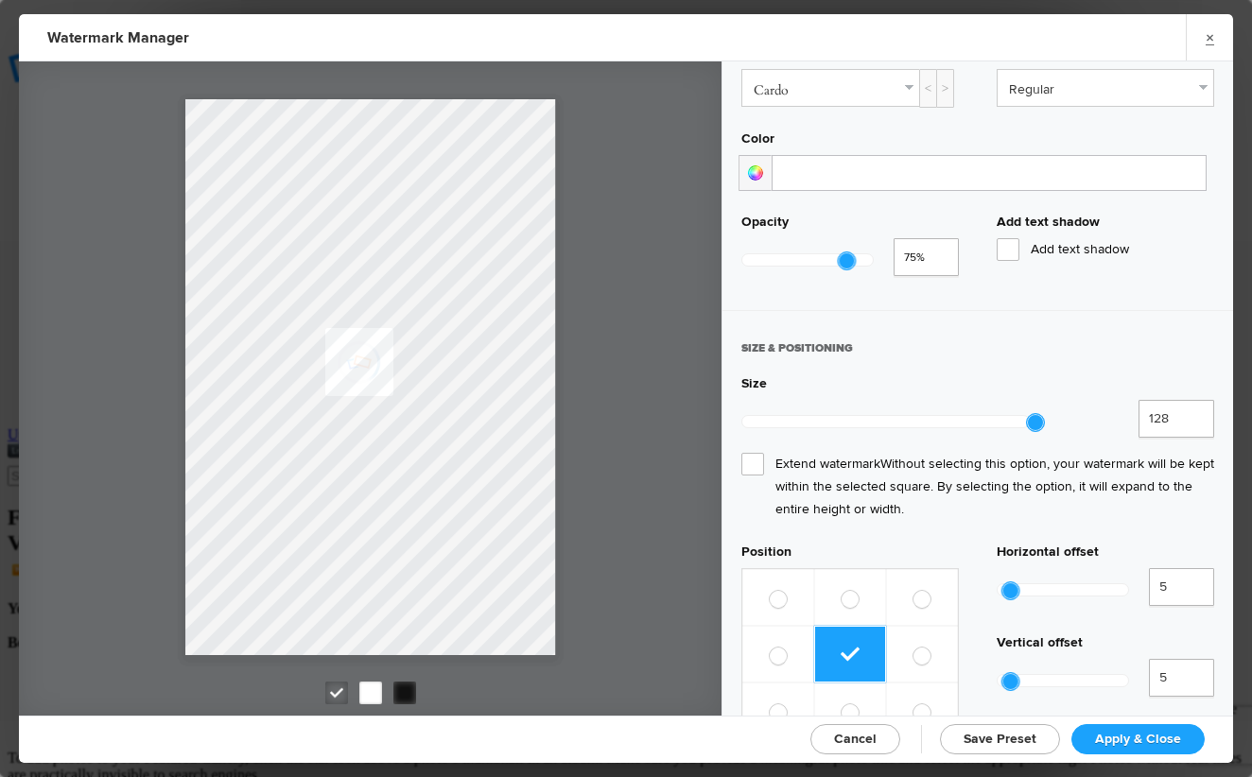
scroll to position [873, 0]
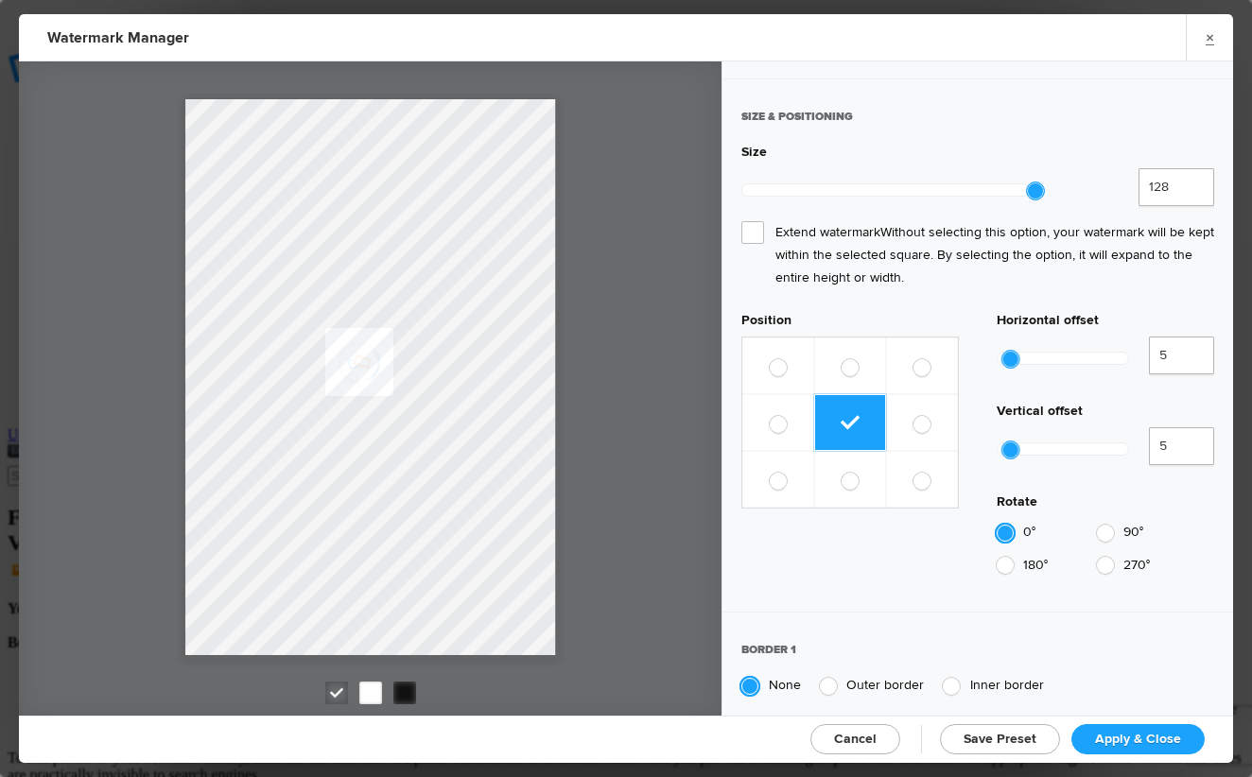
type input "18"
click at [1021, 443] on div at bounding box center [1062, 448] width 130 height 11
click at [1154, 744] on span "Apply & Close" at bounding box center [1138, 739] width 86 height 16
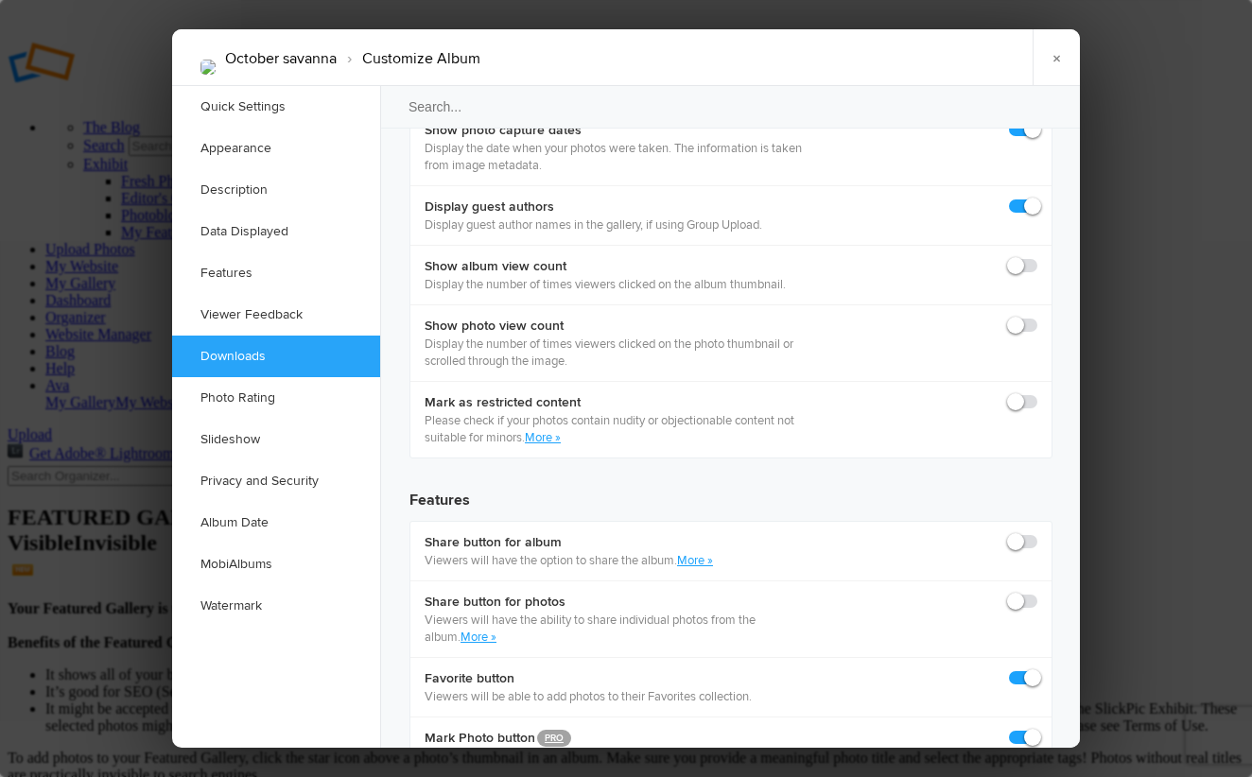
scroll to position [2890, 0]
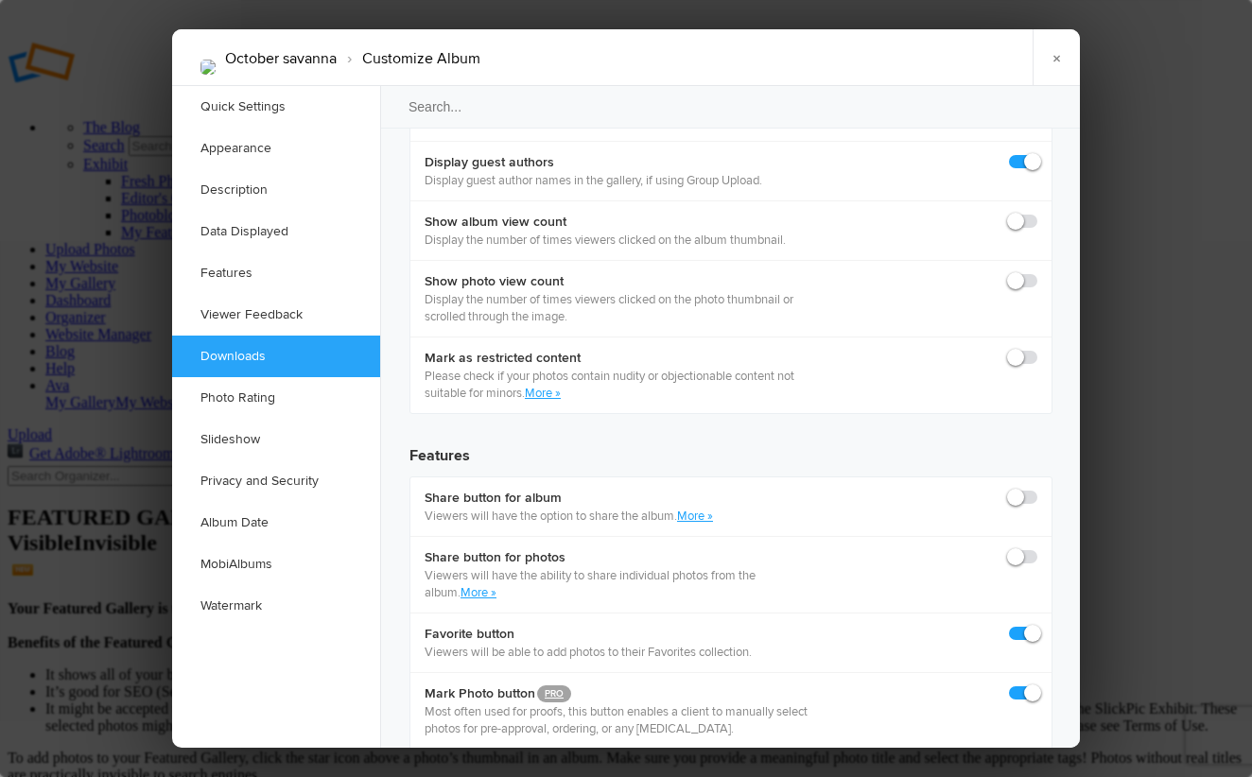
click at [1097, 643] on div at bounding box center [626, 388] width 1252 height 777
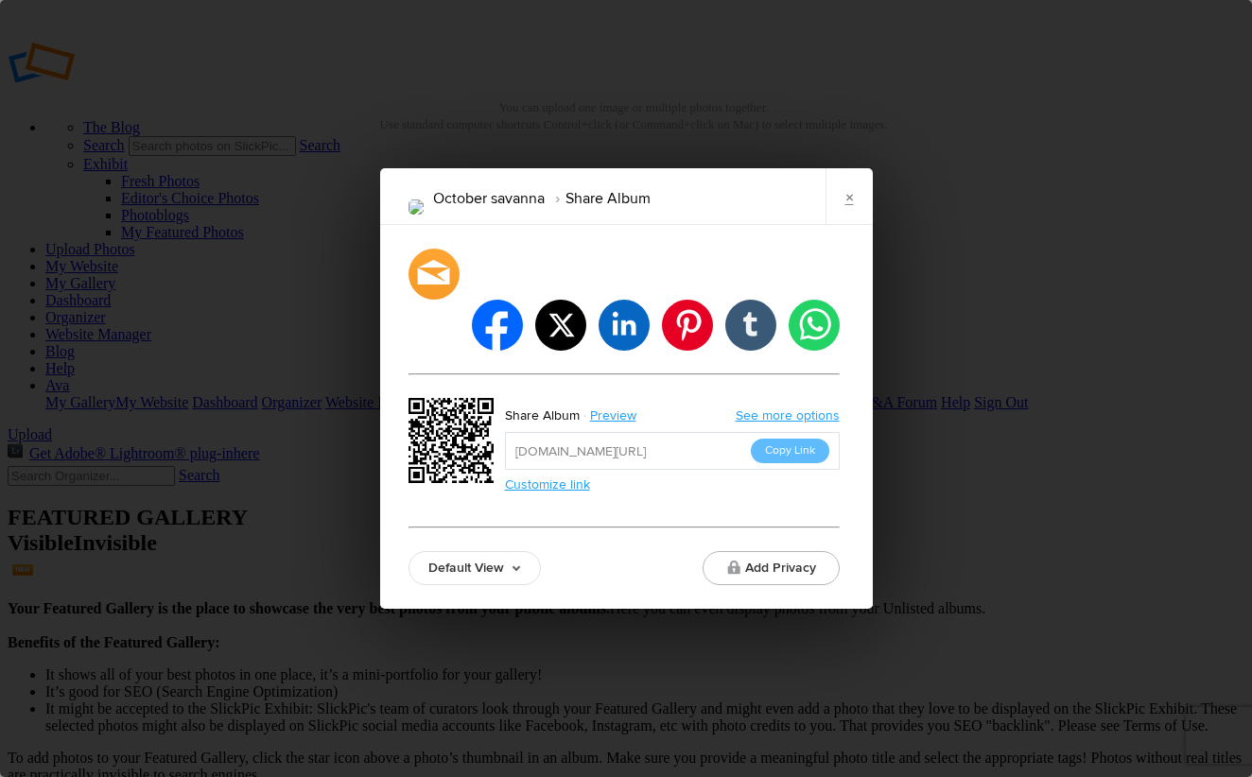
click at [506, 551] on link "Default View" at bounding box center [474, 568] width 132 height 34
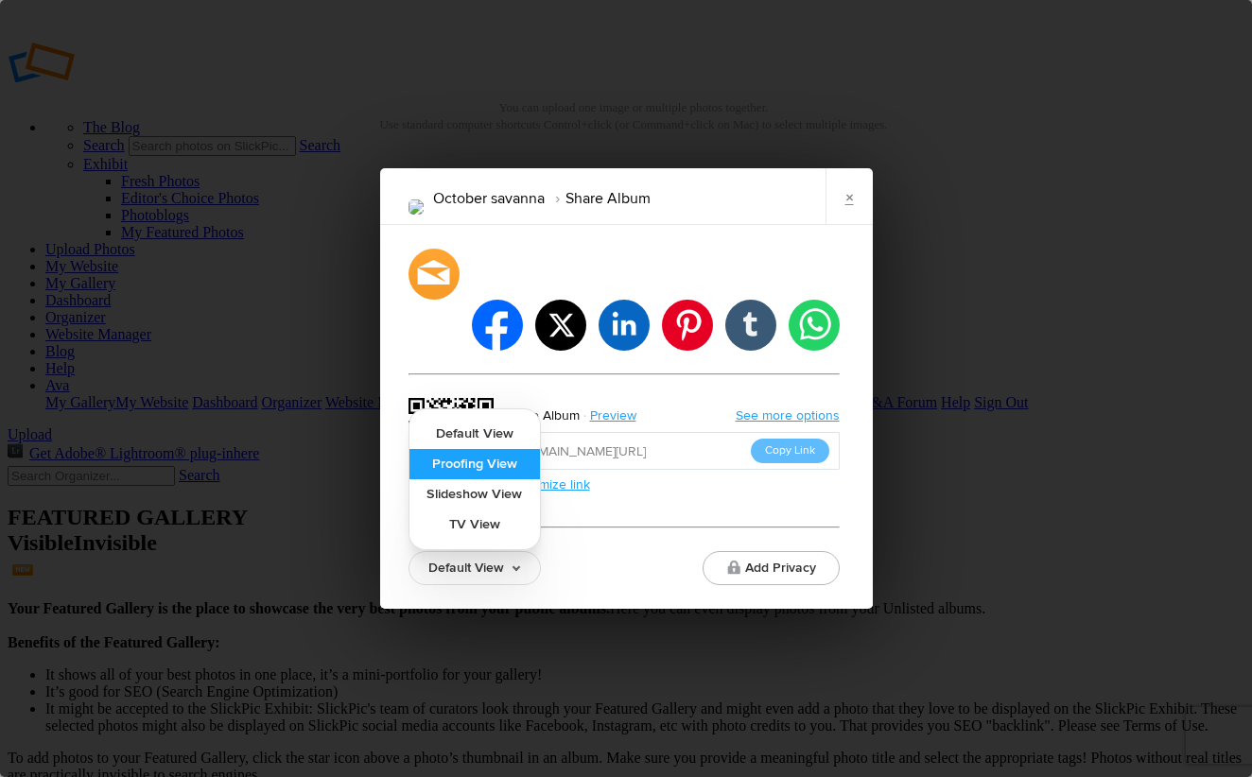
click at [509, 449] on link "Proofing View" at bounding box center [474, 464] width 130 height 30
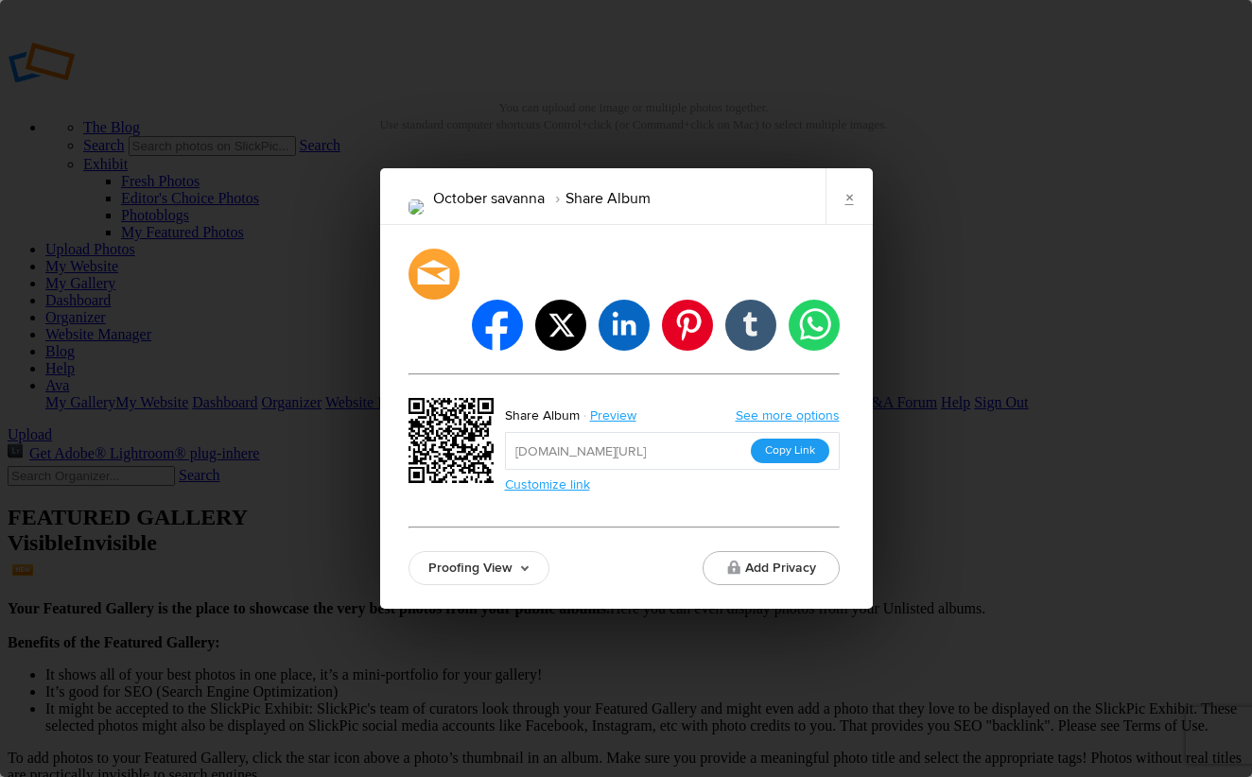
click at [799, 439] on button "Copy Link" at bounding box center [790, 451] width 78 height 25
click at [1108, 372] on div "October savanna Share Album × facebook twitter linkedin pinterest tumblr whatsa…" at bounding box center [626, 388] width 1252 height 777
click at [769, 439] on button "Copy Link" at bounding box center [790, 451] width 78 height 25
